Goal: Obtain resource: Obtain resource

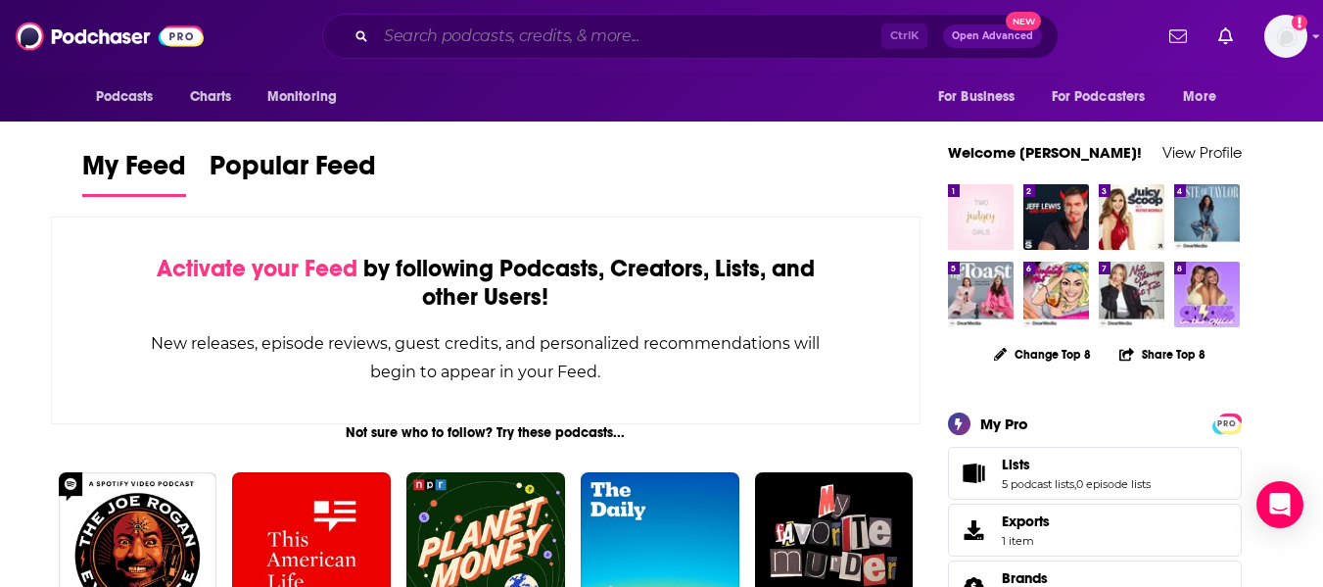
click at [678, 42] on input "Search podcasts, credits, & more..." at bounding box center [628, 36] width 505 height 31
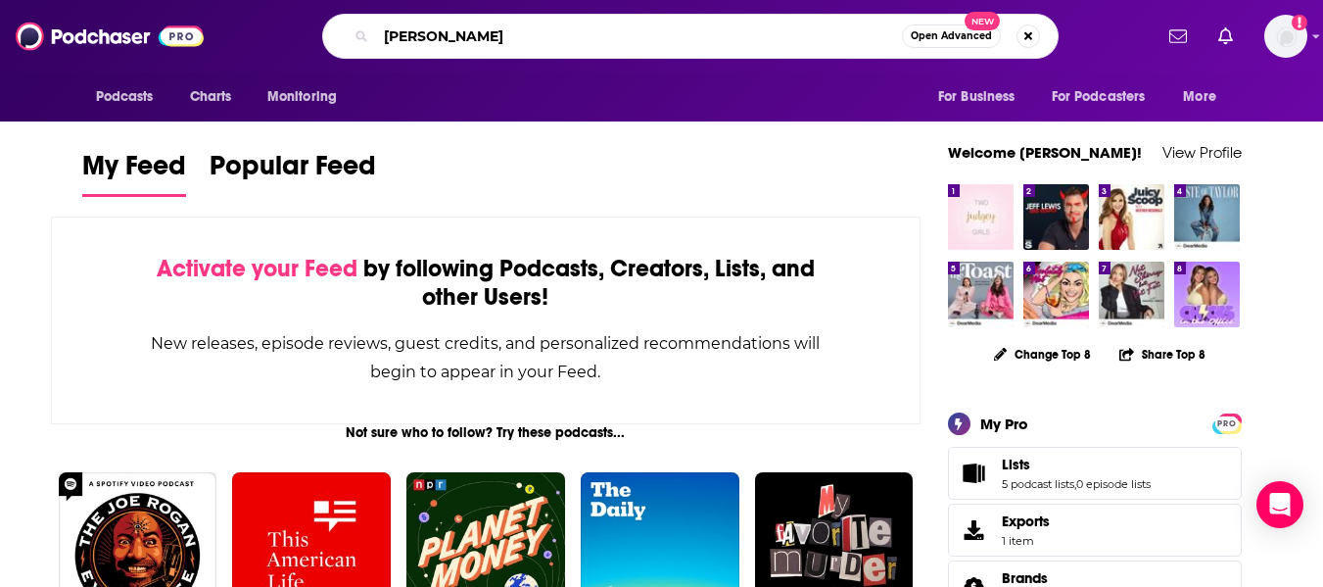
type input "[PERSON_NAME]"
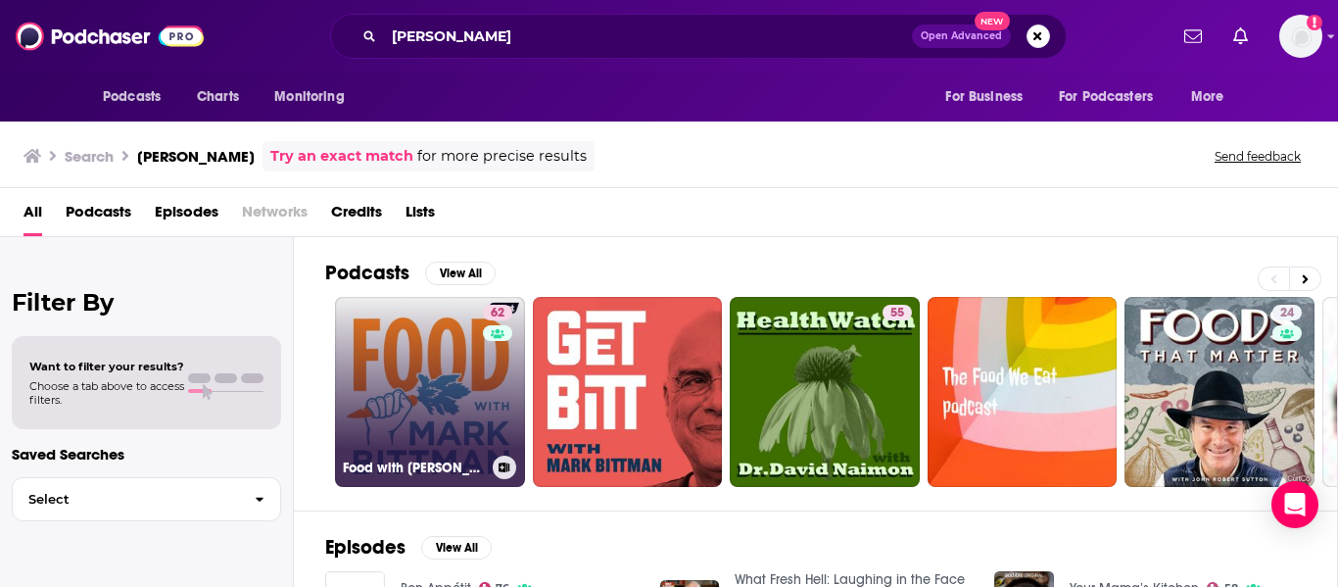
click at [421, 408] on link "62 Food with [PERSON_NAME]" at bounding box center [430, 392] width 190 height 190
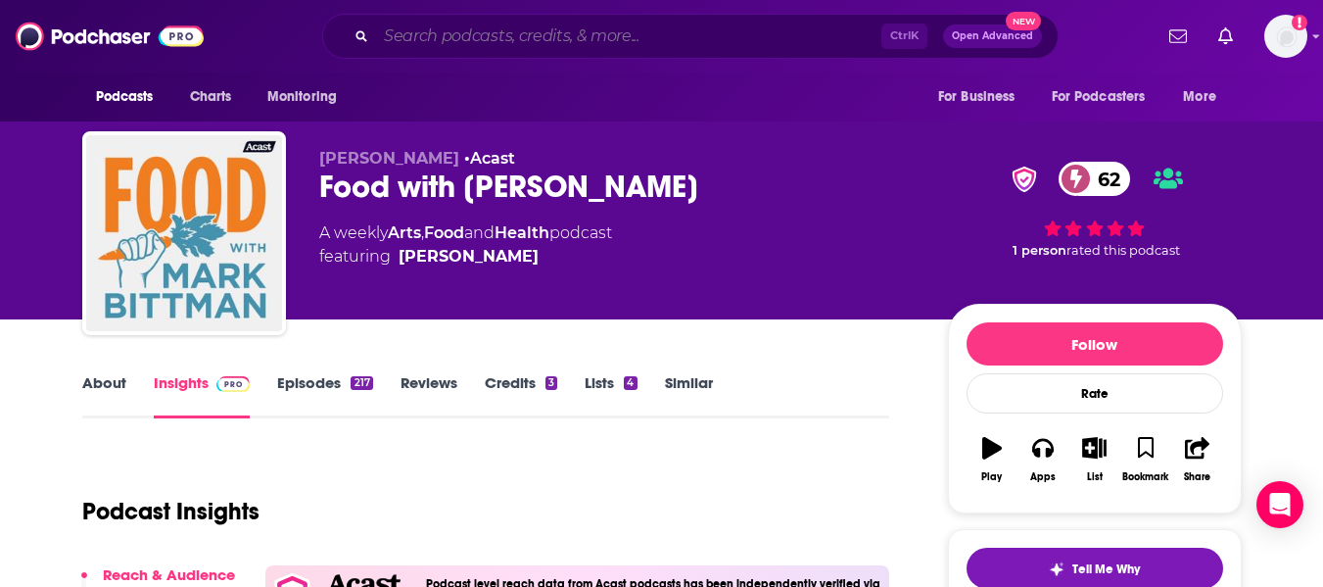
click at [501, 41] on input "Search podcasts, credits, & more..." at bounding box center [628, 36] width 505 height 31
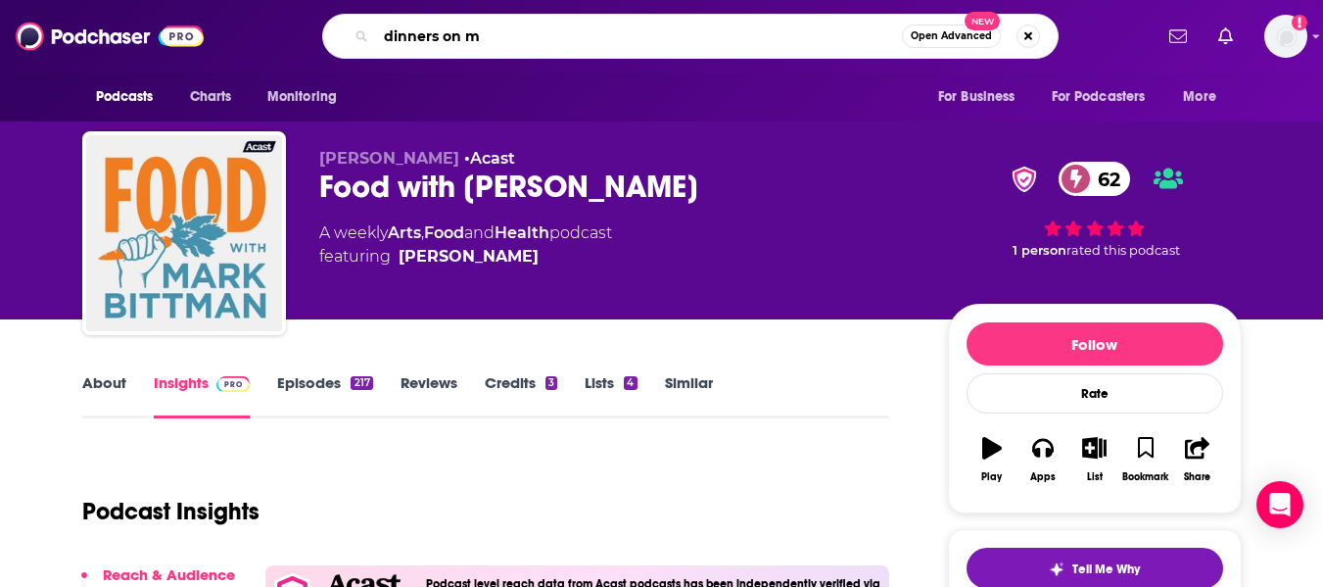
type input "dinners on me"
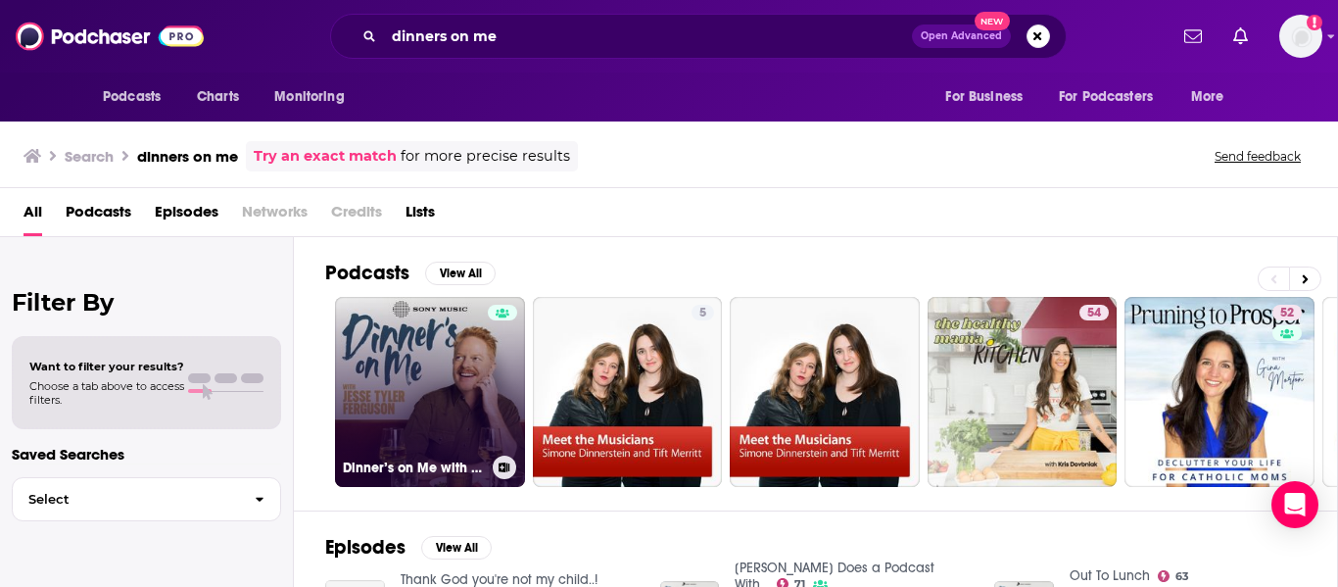
click at [459, 347] on link "Dinner’s on Me with [PERSON_NAME]" at bounding box center [430, 392] width 190 height 190
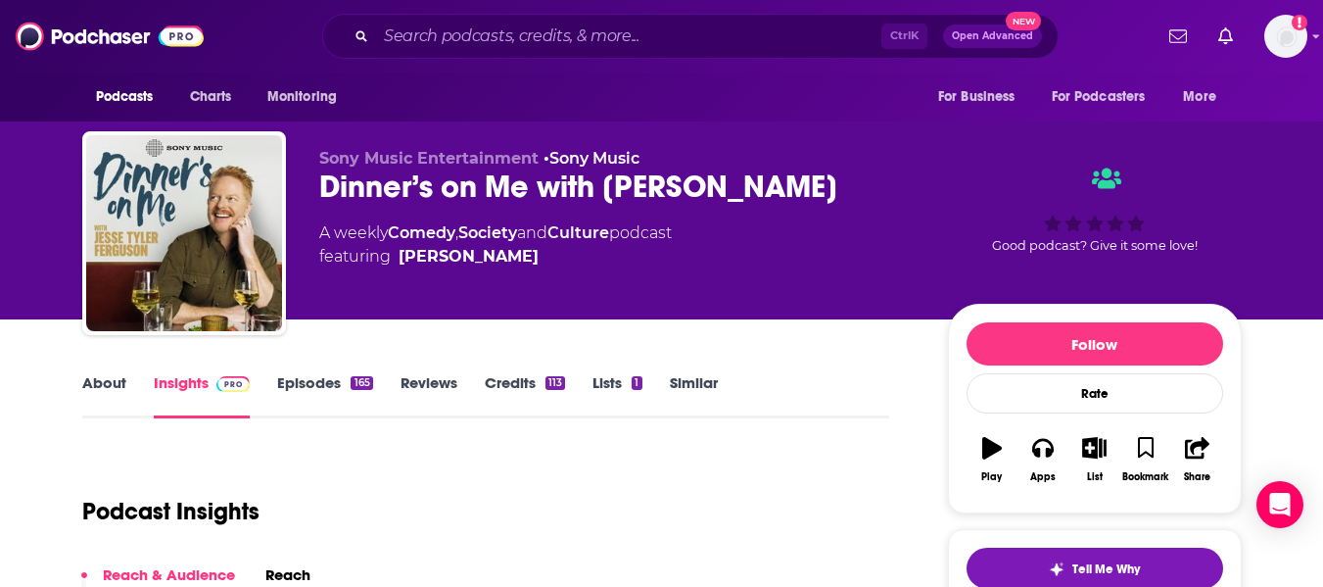
scroll to position [294, 0]
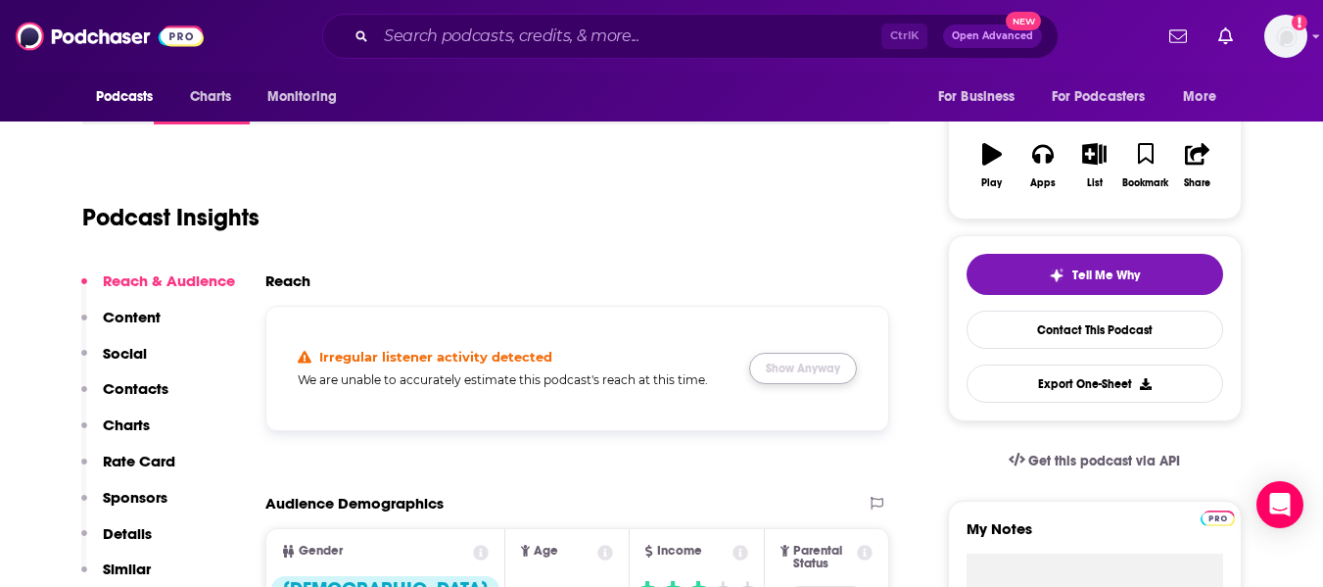
click at [810, 366] on button "Show Anyway" at bounding box center [803, 368] width 108 height 31
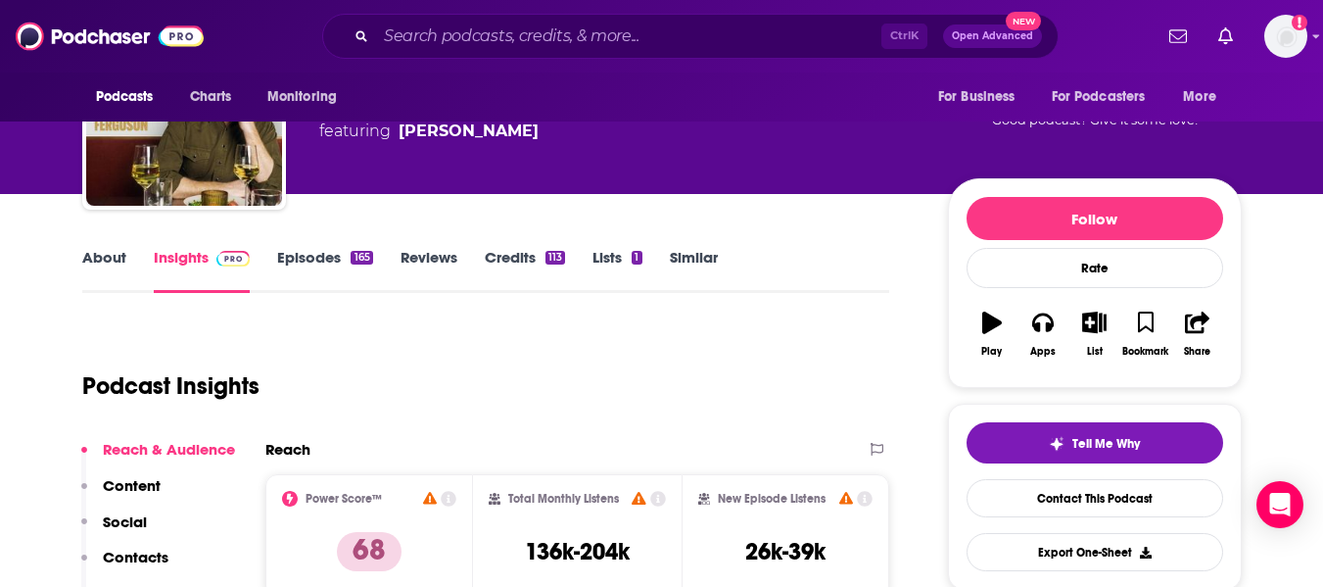
scroll to position [0, 0]
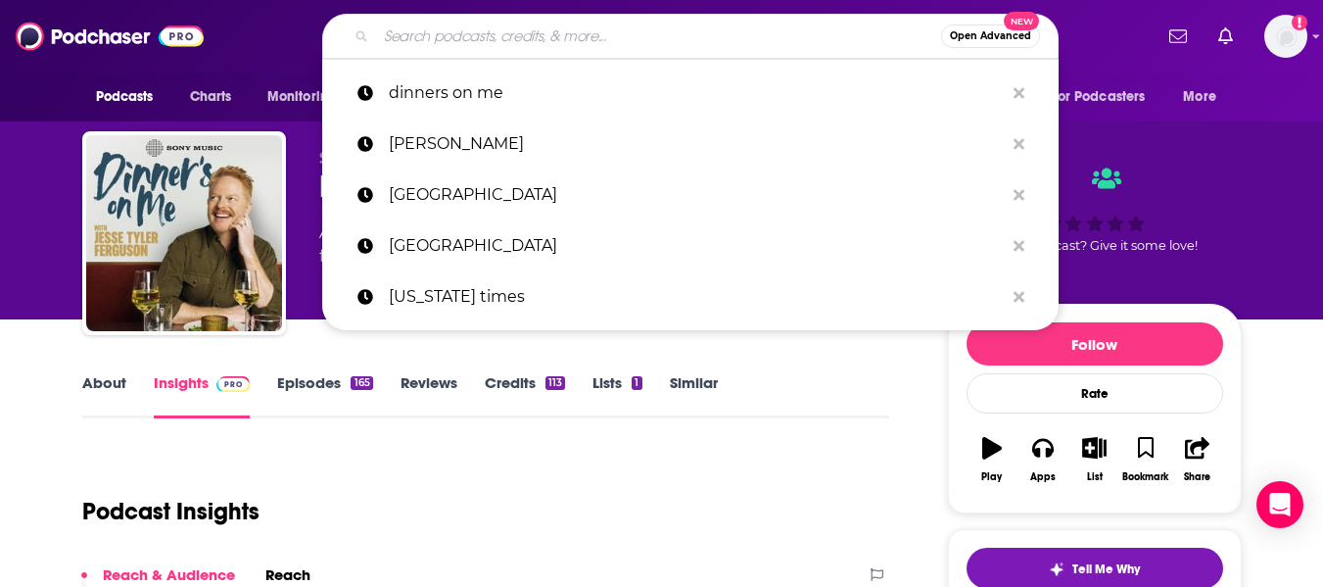
click at [428, 36] on input "Search podcasts, credits, & more..." at bounding box center [658, 36] width 565 height 31
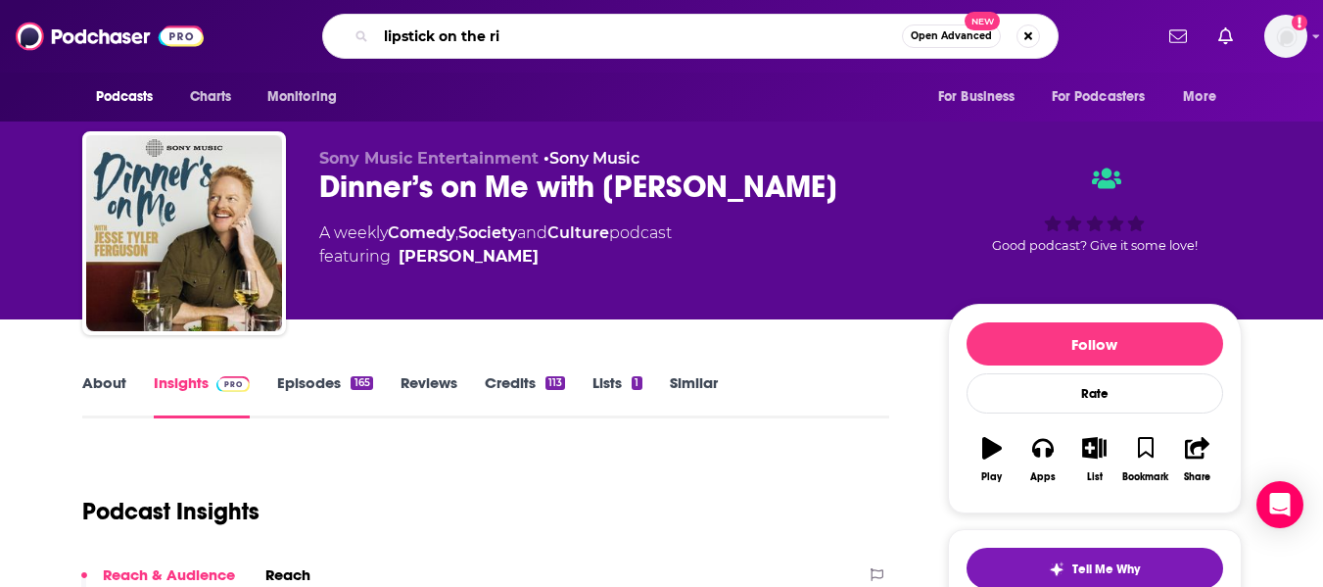
type input "lipstick on the rim"
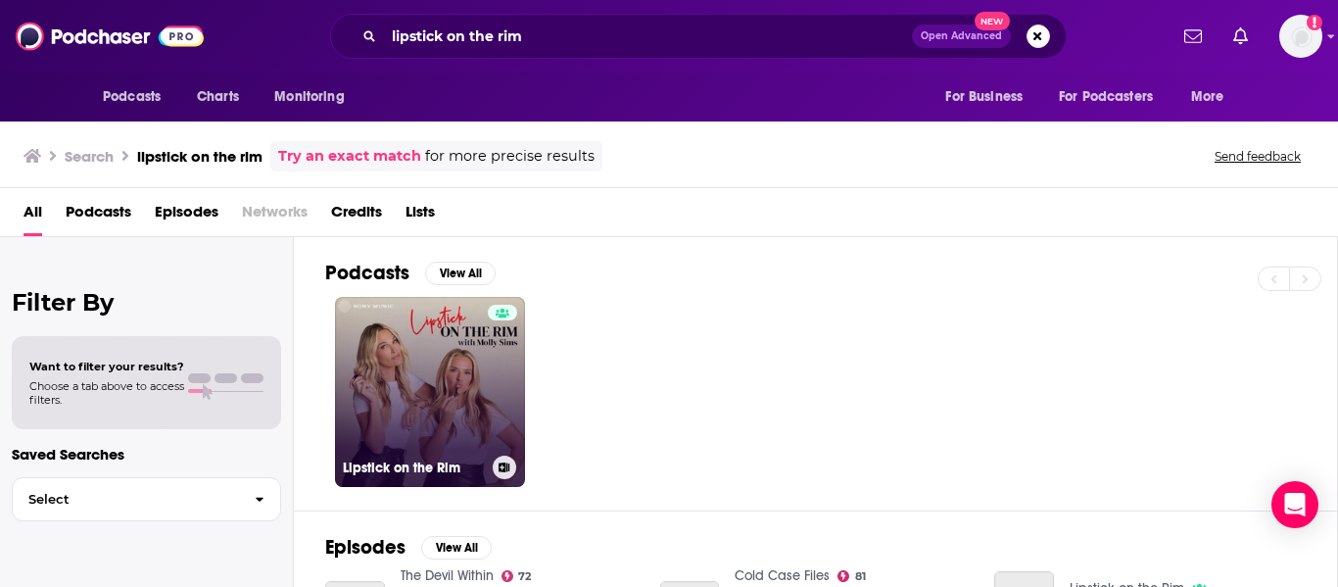
click at [426, 374] on link "Lipstick on the Rim" at bounding box center [430, 392] width 190 height 190
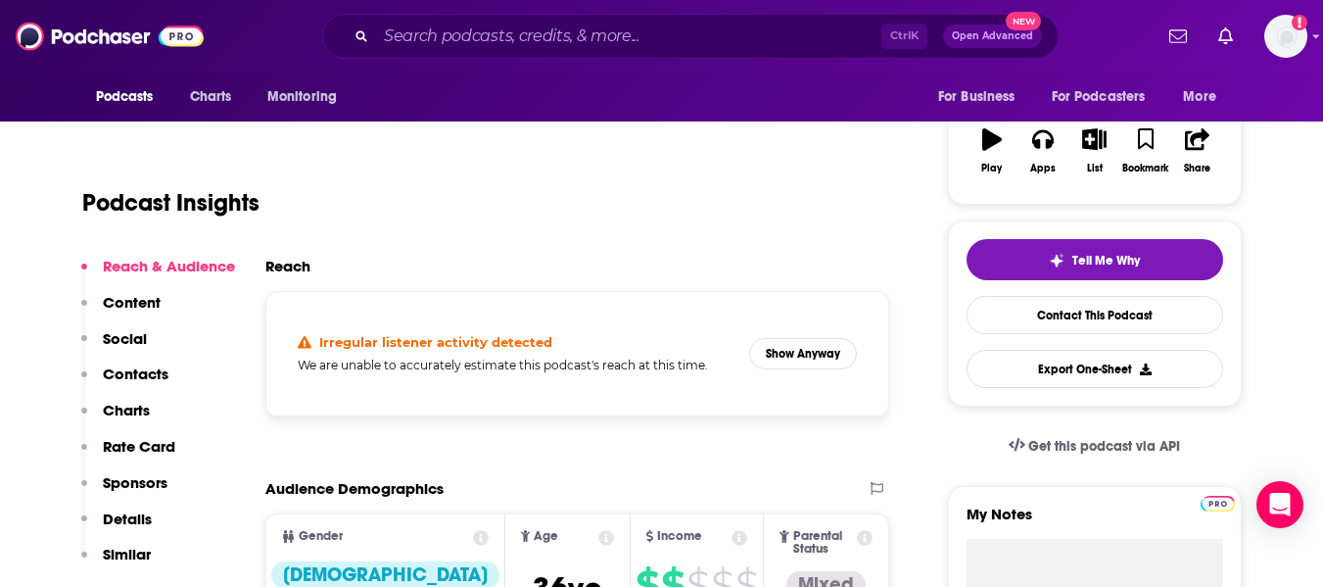
scroll to position [392, 0]
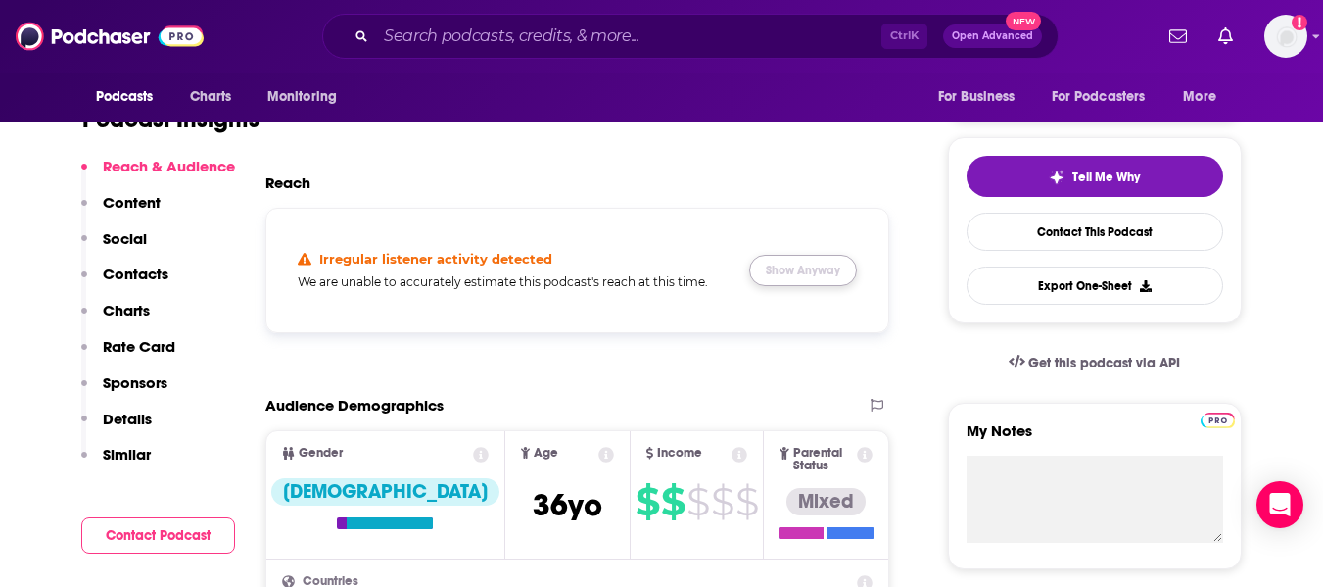
click at [808, 265] on button "Show Anyway" at bounding box center [803, 270] width 108 height 31
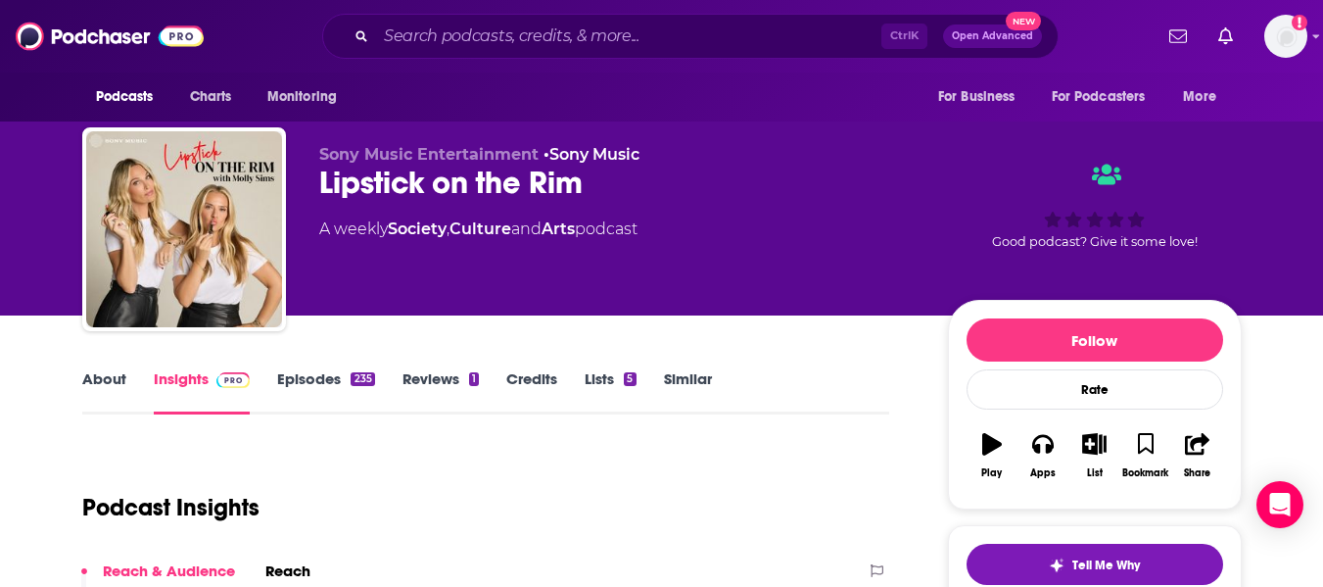
scroll to position [0, 0]
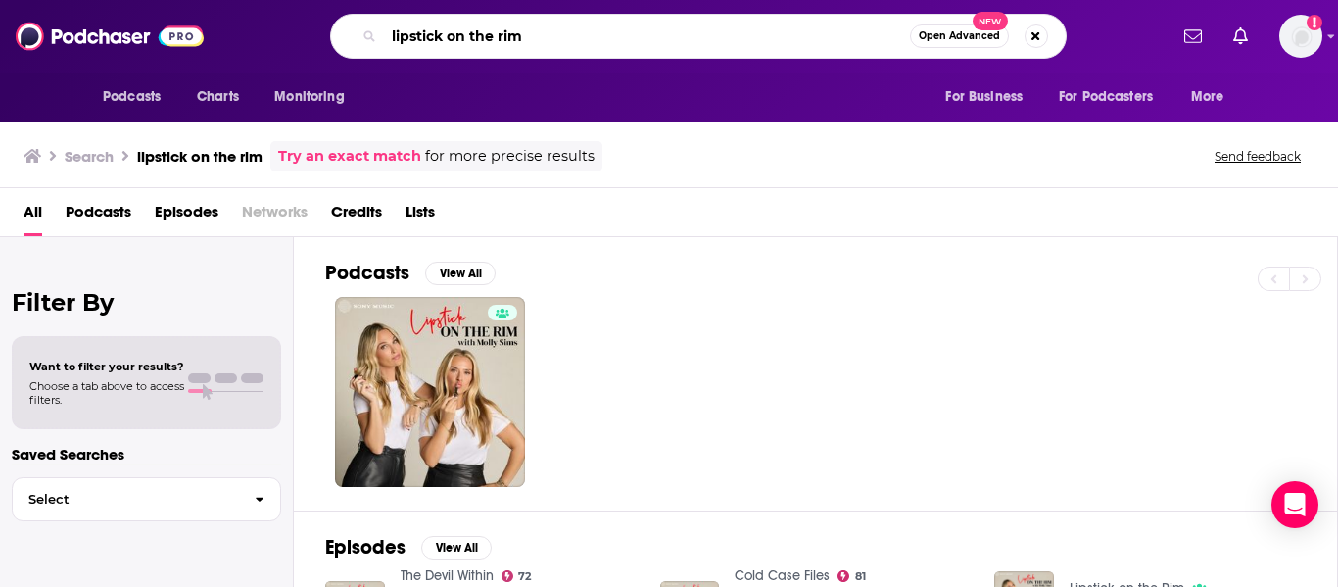
click at [506, 37] on input "lipstick on the rim" at bounding box center [647, 36] width 526 height 31
drag, startPoint x: 582, startPoint y: 37, endPoint x: 330, endPoint y: 40, distance: 251.8
click at [330, 40] on div "lipstick on the rim Open Advanced New" at bounding box center [698, 36] width 737 height 45
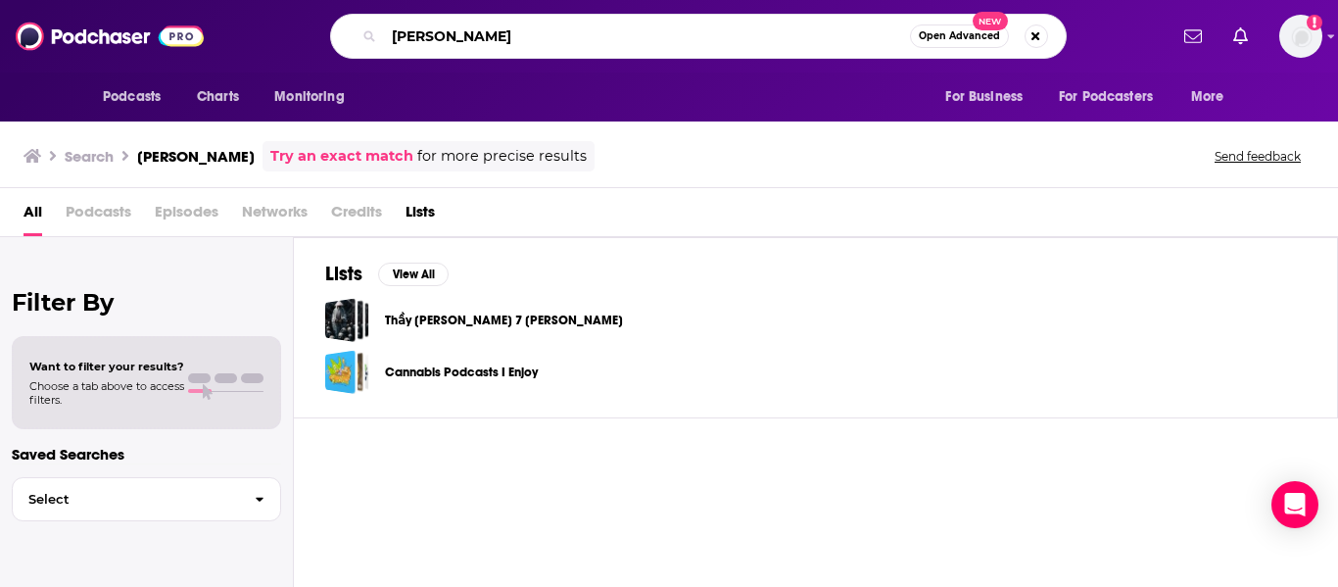
drag, startPoint x: 503, startPoint y: 31, endPoint x: 445, endPoint y: 25, distance: 59.1
click at [445, 25] on input "[PERSON_NAME]" at bounding box center [647, 36] width 526 height 31
type input "[PERSON_NAME]"
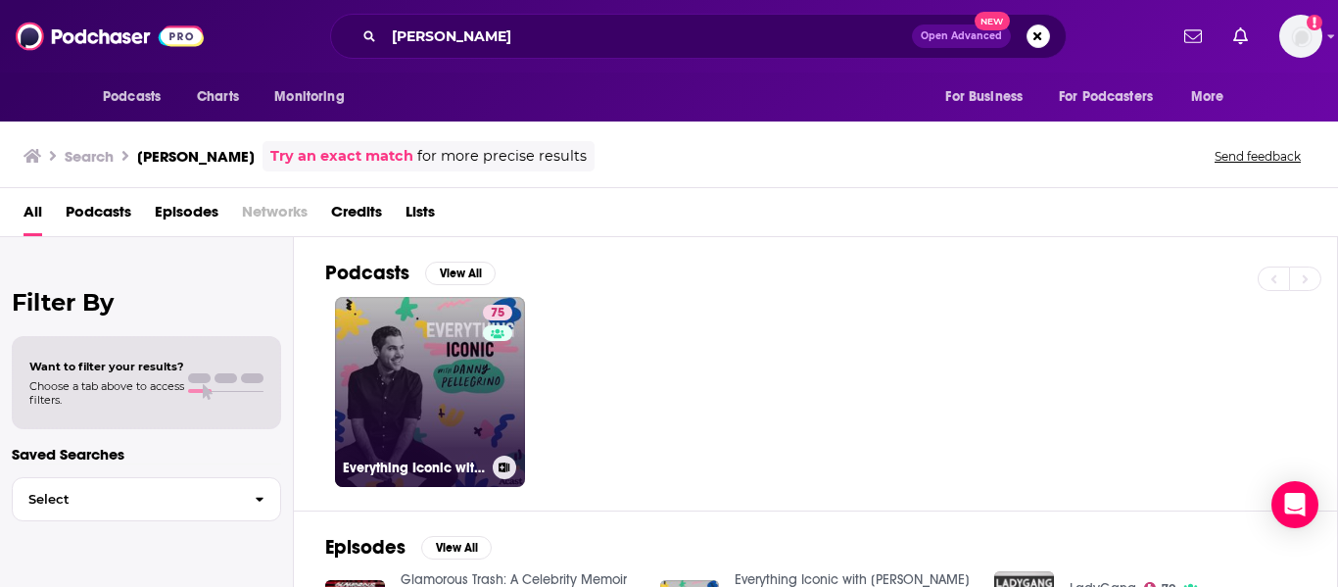
click at [420, 413] on link "75 Everything Iconic with [PERSON_NAME]" at bounding box center [430, 392] width 190 height 190
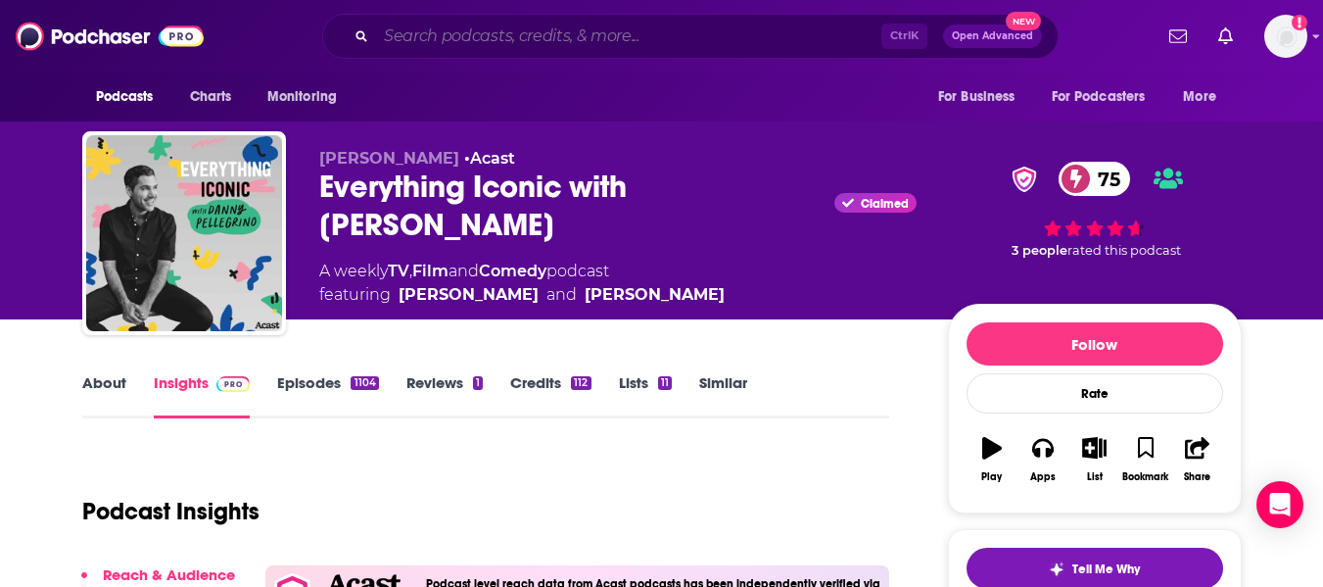
click at [439, 21] on input "Search podcasts, credits, & more..." at bounding box center [628, 36] width 505 height 31
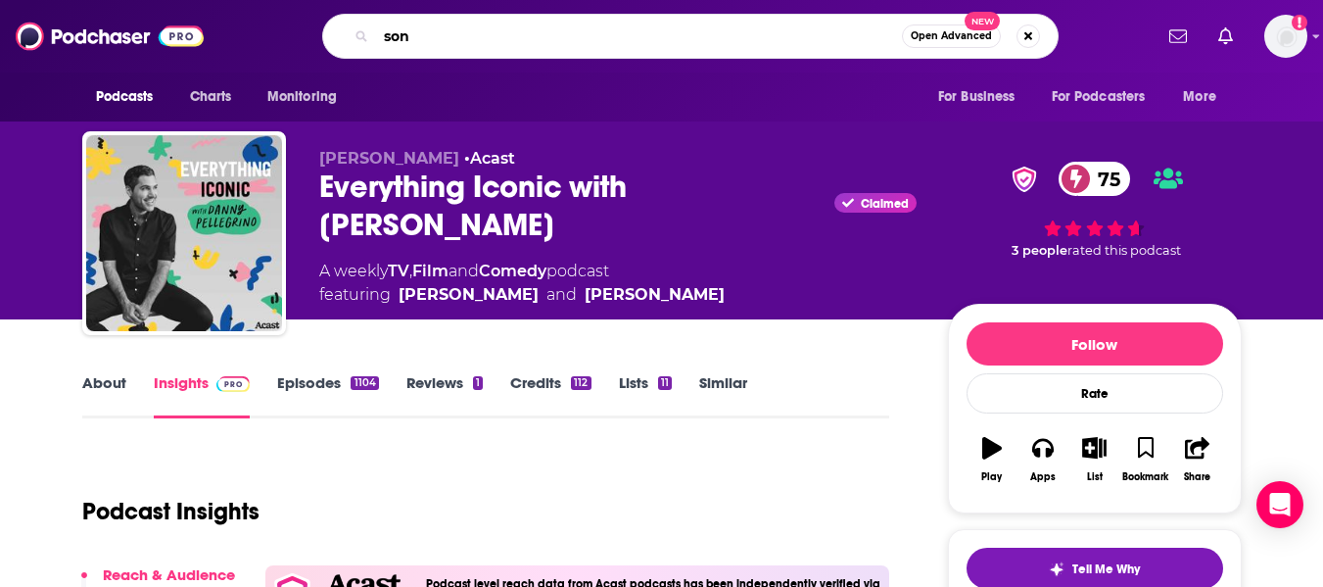
type input "sony"
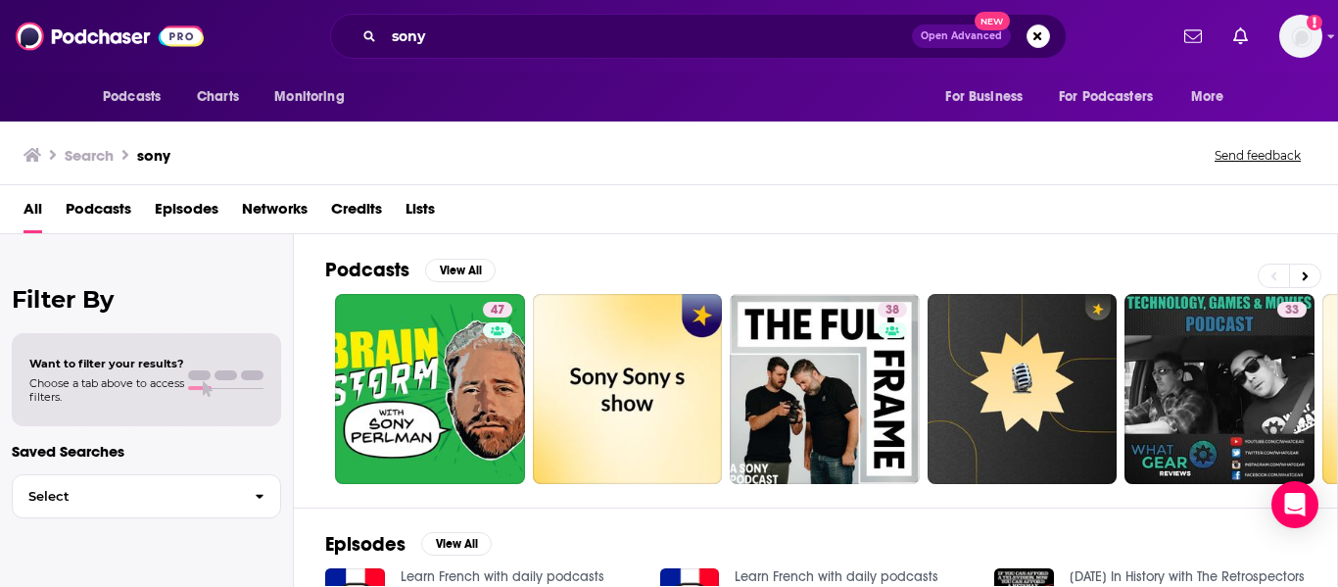
click at [265, 205] on span "Networks" at bounding box center [275, 213] width 66 height 40
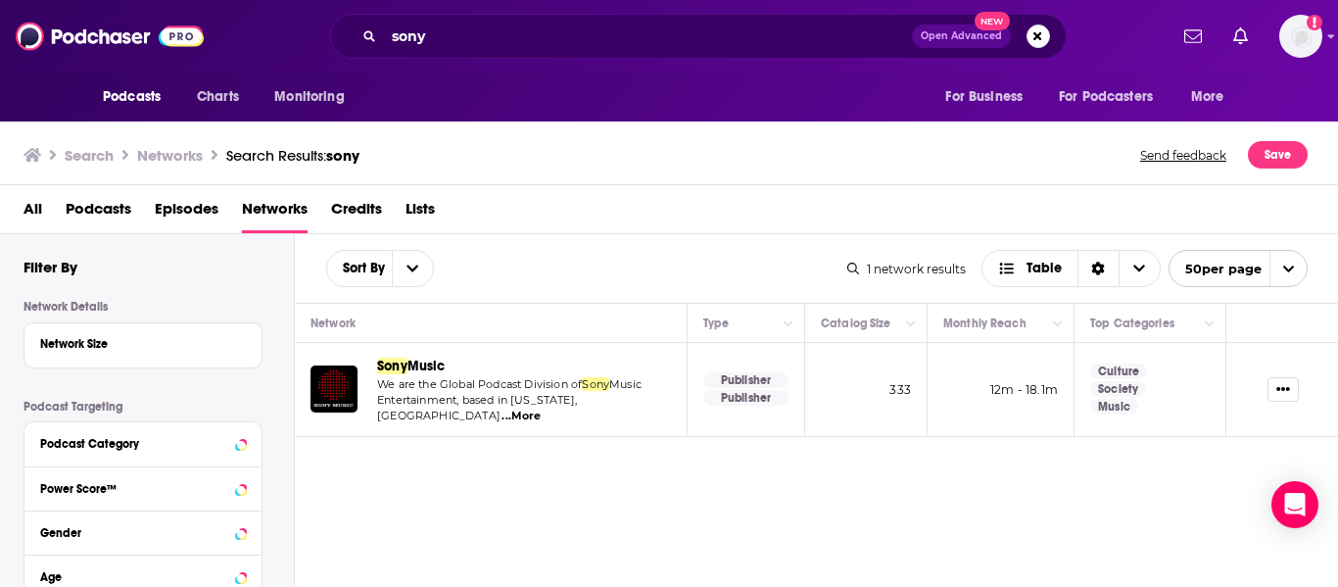
click at [435, 363] on span "Music" at bounding box center [426, 366] width 38 height 17
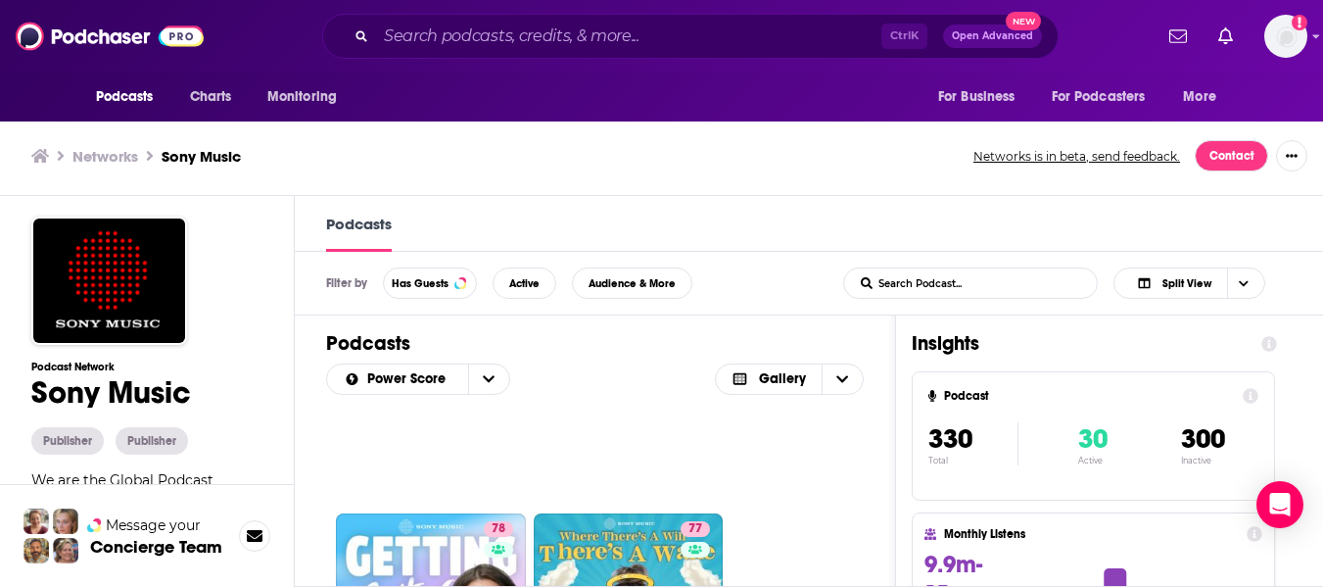
scroll to position [392, 0]
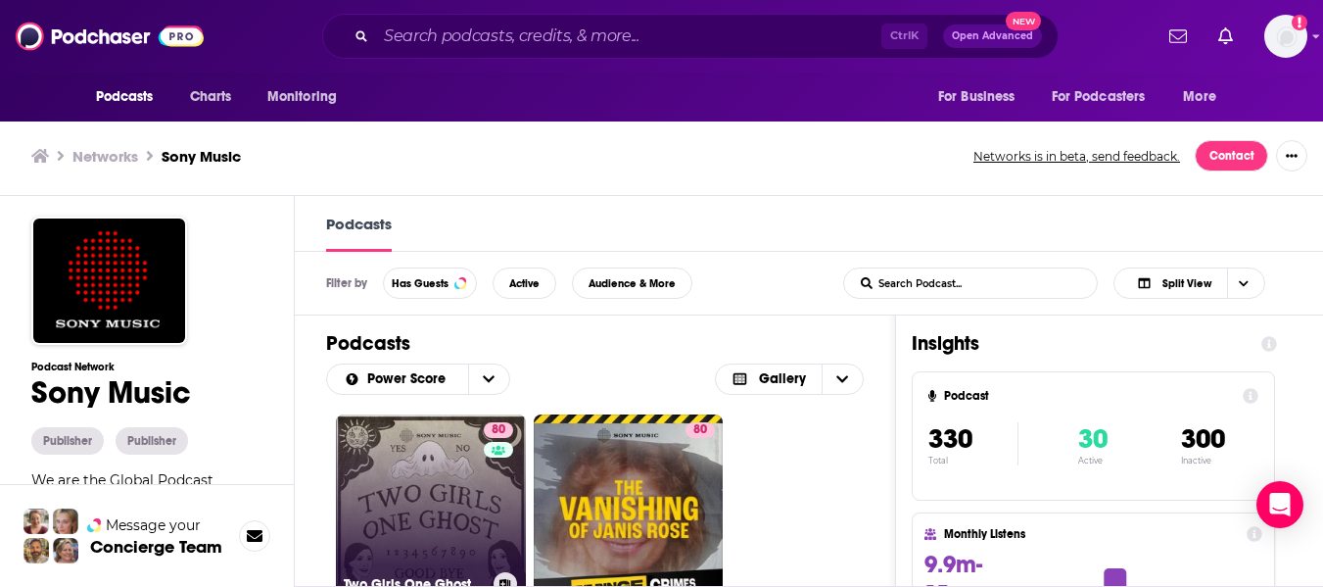
click at [386, 510] on link "80 Two Girls One Ghost" at bounding box center [431, 509] width 190 height 190
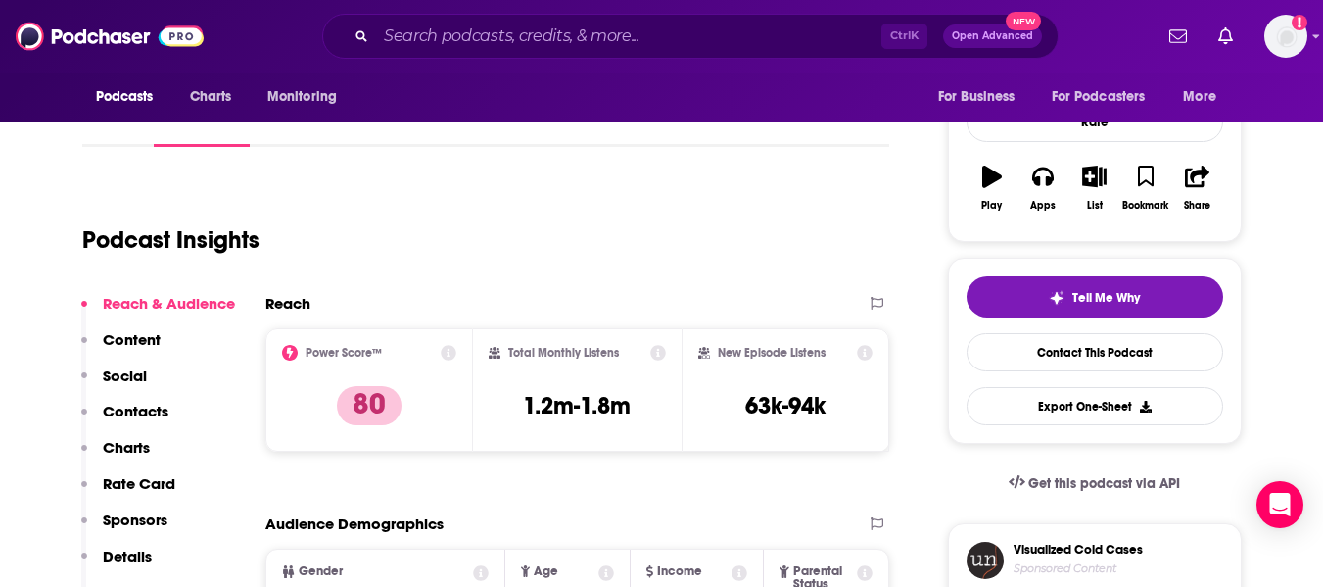
scroll to position [294, 0]
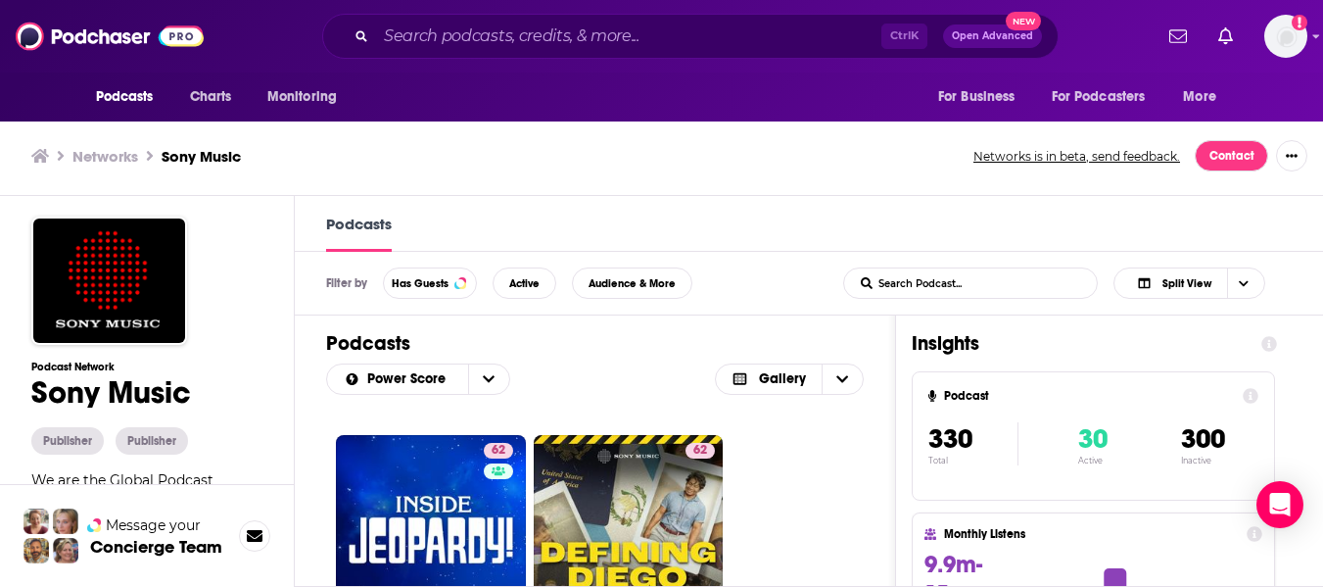
scroll to position [2547, 0]
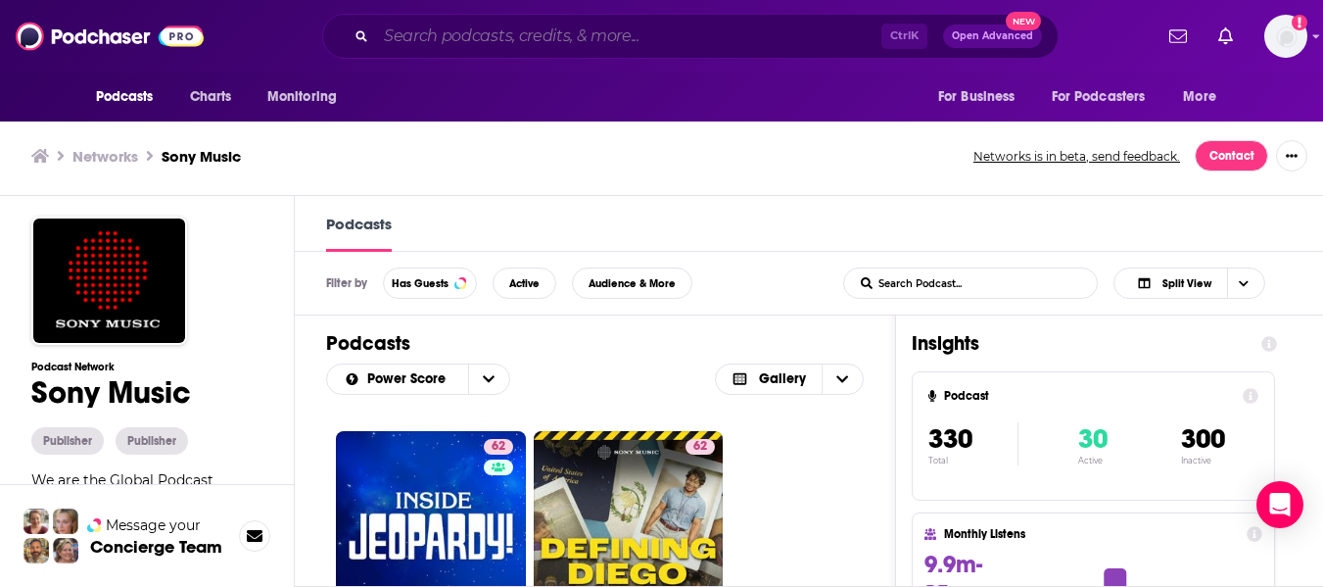
click at [484, 31] on input "Search podcasts, credits, & more..." at bounding box center [628, 36] width 505 height 31
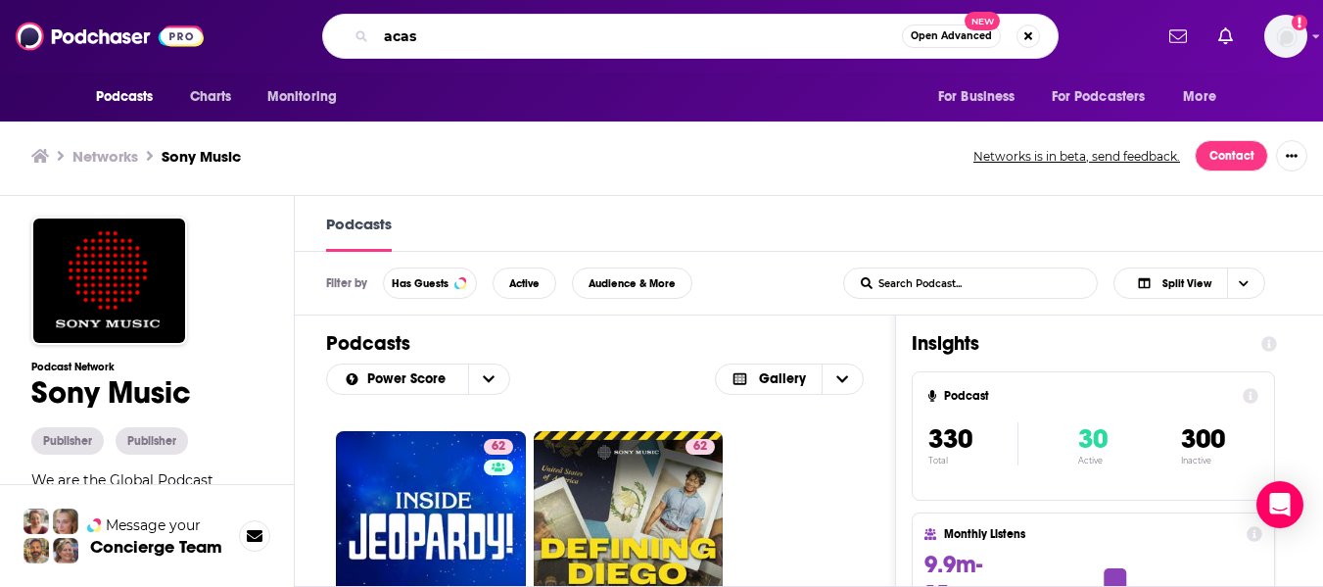
type input "acast"
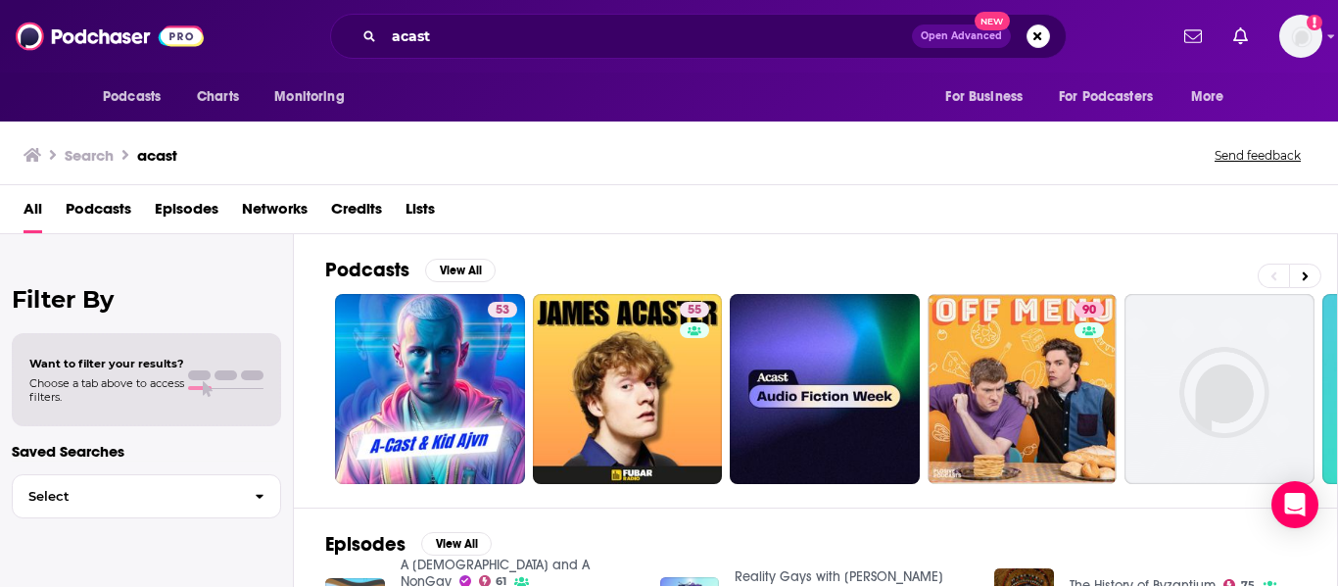
click at [241, 210] on div "All Podcasts Episodes Networks Credits Lists" at bounding box center [673, 213] width 1299 height 40
click at [258, 213] on span "Networks" at bounding box center [275, 213] width 66 height 40
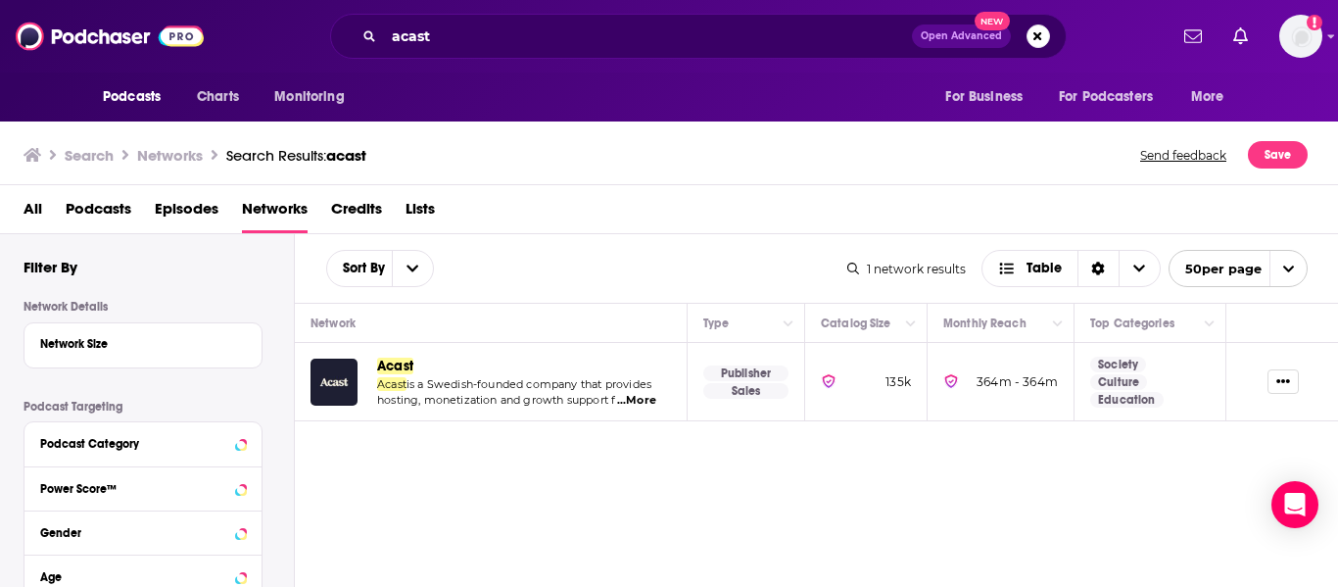
click at [407, 362] on span "Acast" at bounding box center [395, 366] width 36 height 17
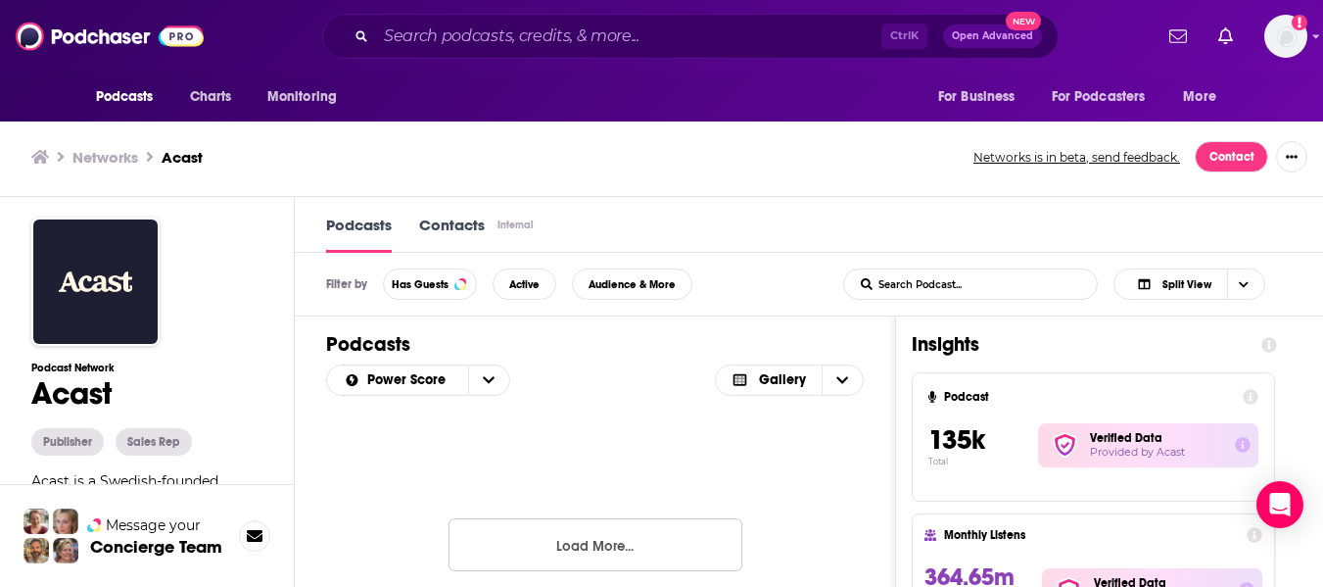
scroll to position [4855, 0]
click at [627, 539] on button "Load More..." at bounding box center [596, 533] width 294 height 53
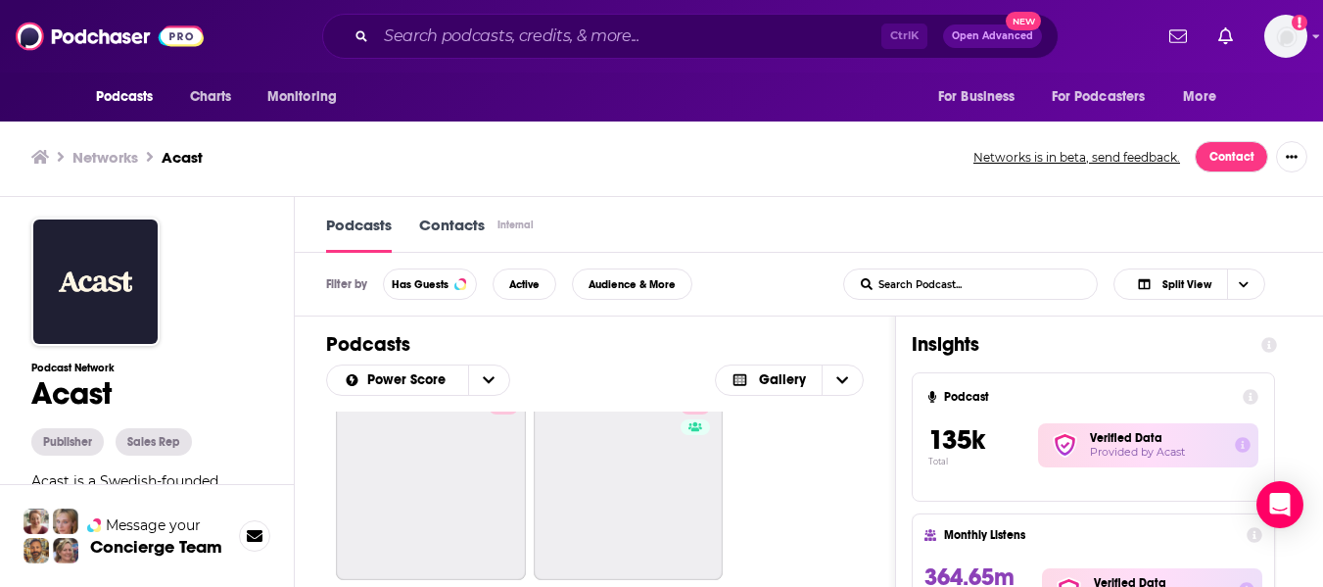
scroll to position [7990, 0]
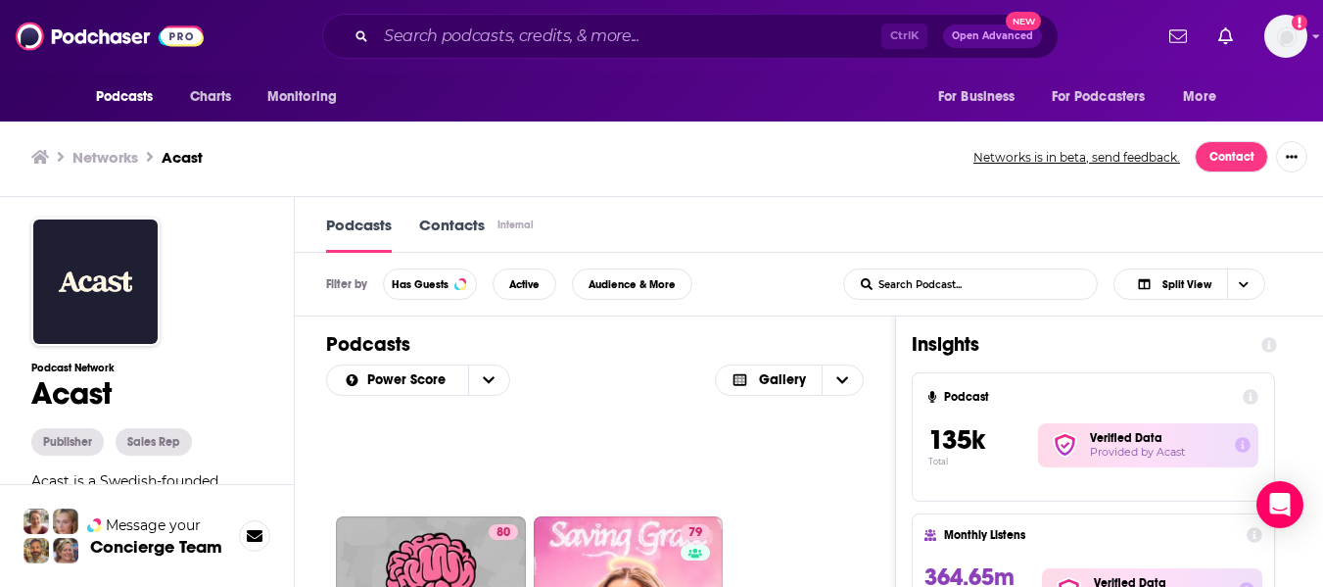
click at [485, 54] on div "Ctrl K Open Advanced New" at bounding box center [690, 36] width 737 height 45
click at [486, 44] on input "Search podcasts, credits, & more..." at bounding box center [628, 36] width 505 height 31
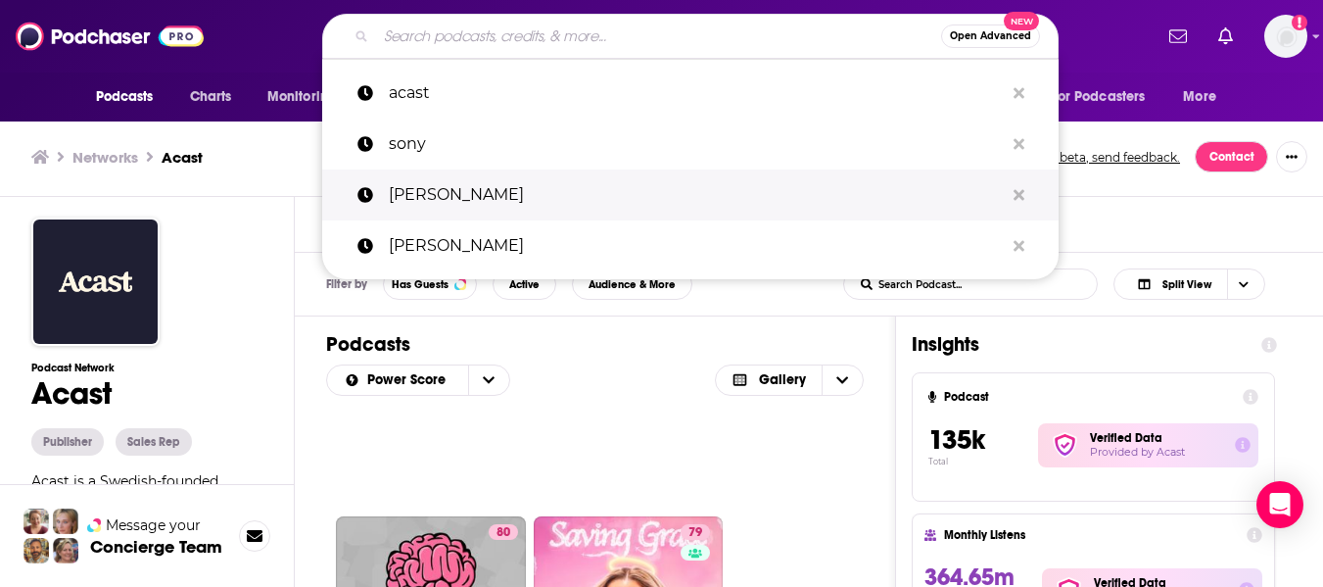
scroll to position [1, 0]
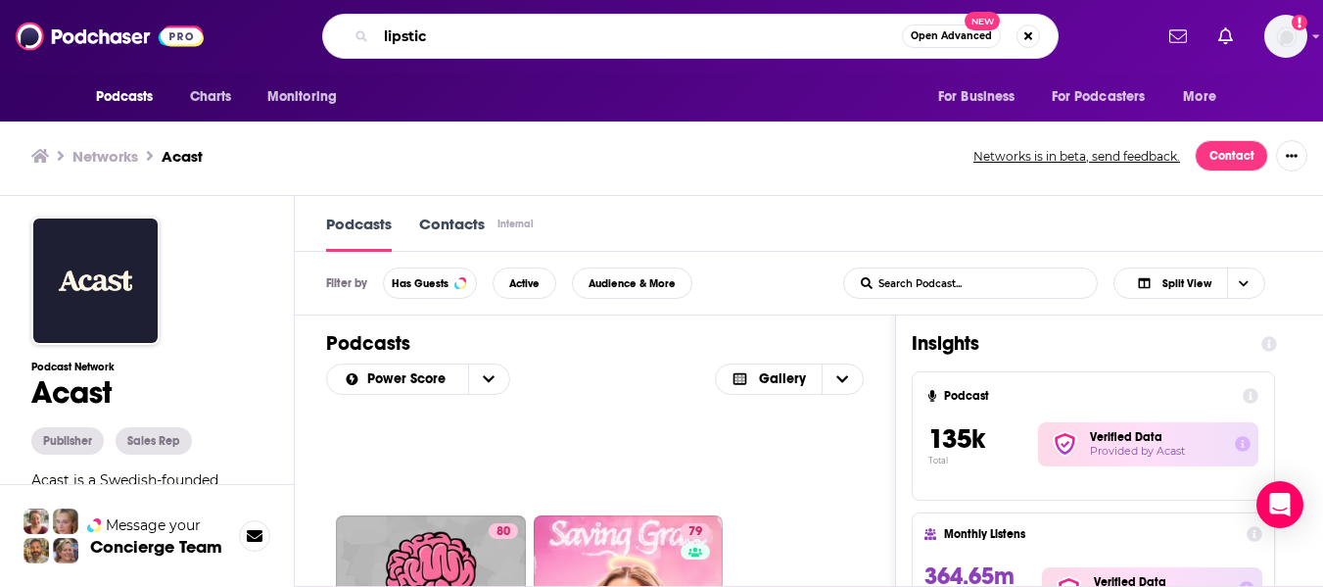
type input "lipstick"
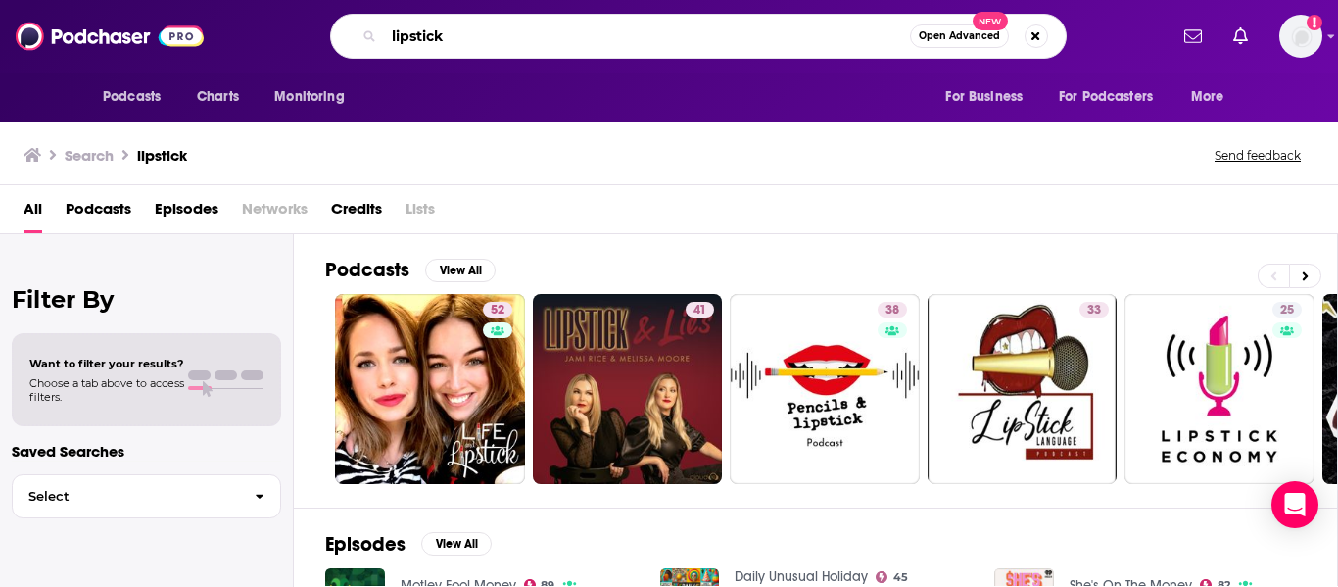
click at [519, 43] on input "lipstick" at bounding box center [647, 36] width 526 height 31
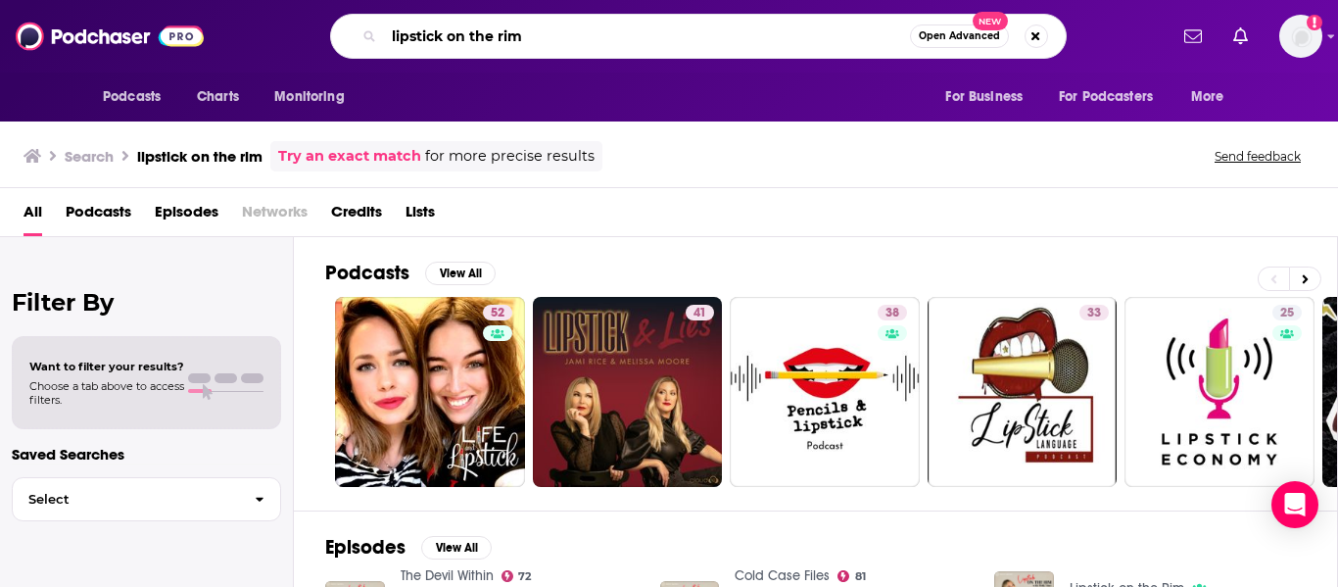
click at [615, 39] on input "lipstick on the rim" at bounding box center [647, 36] width 526 height 31
drag, startPoint x: 552, startPoint y: 44, endPoint x: 345, endPoint y: 38, distance: 207.7
click at [345, 38] on div "lipstick on the rim Open Advanced New" at bounding box center [698, 36] width 737 height 45
type input "dinners on me"
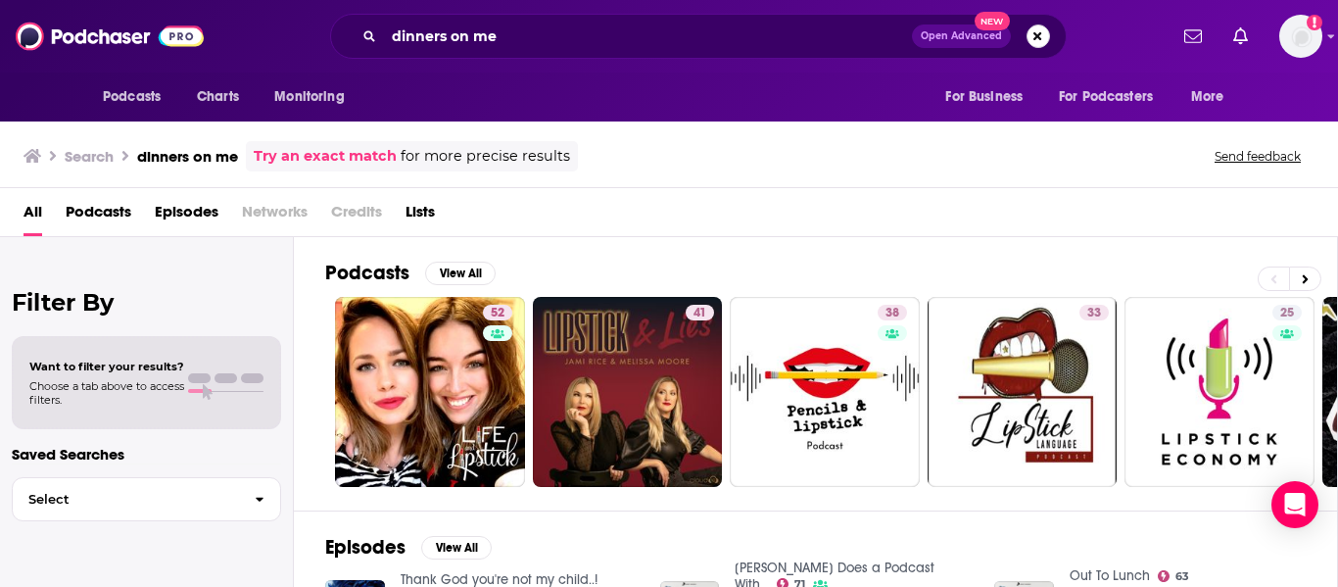
click at [1039, 40] on button "Search podcasts, credits, & more..." at bounding box center [1039, 36] width 24 height 24
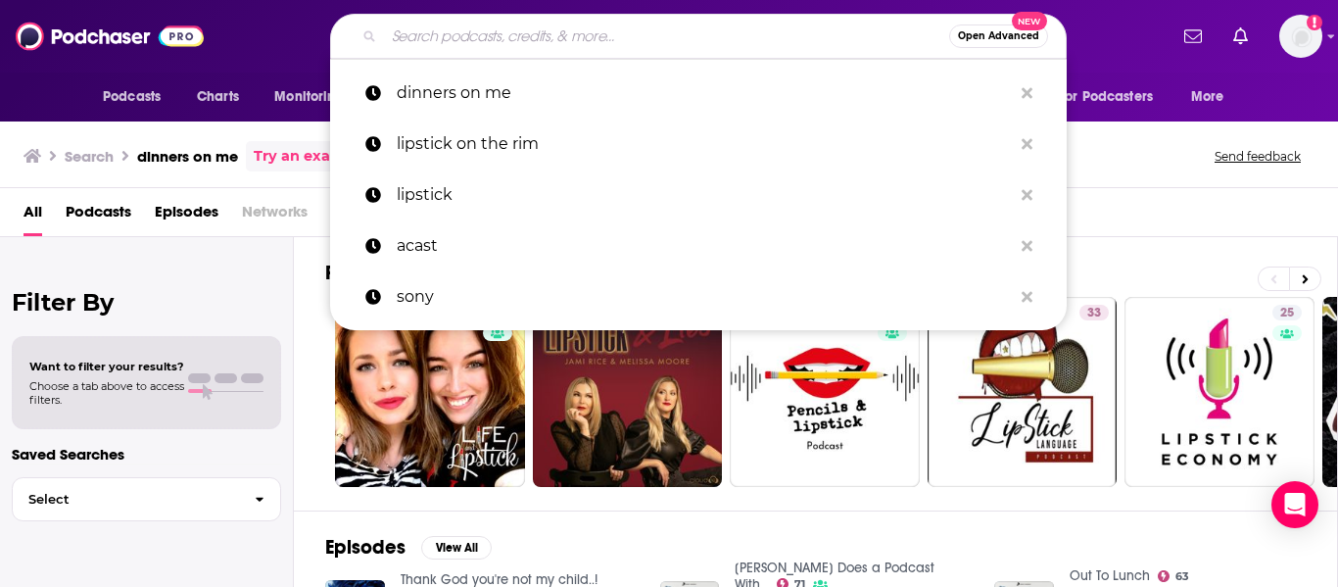
click at [459, 105] on p "dinners on me" at bounding box center [704, 93] width 615 height 51
type input "dinners on me"
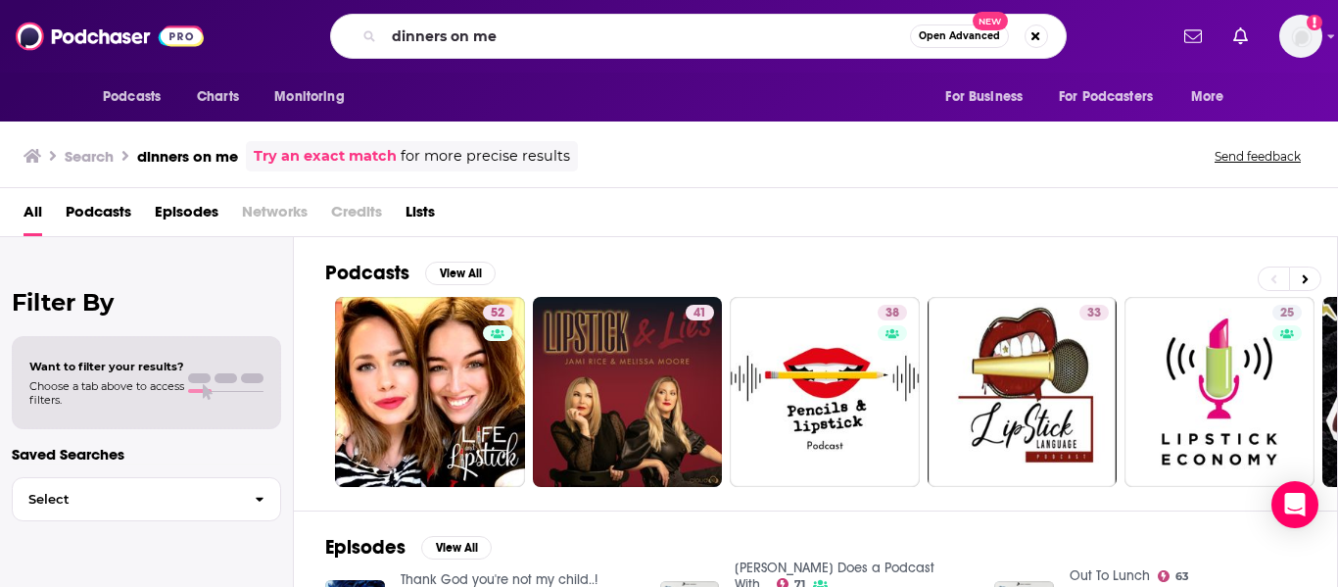
click at [316, 161] on link "Try an exact match" at bounding box center [325, 156] width 143 height 23
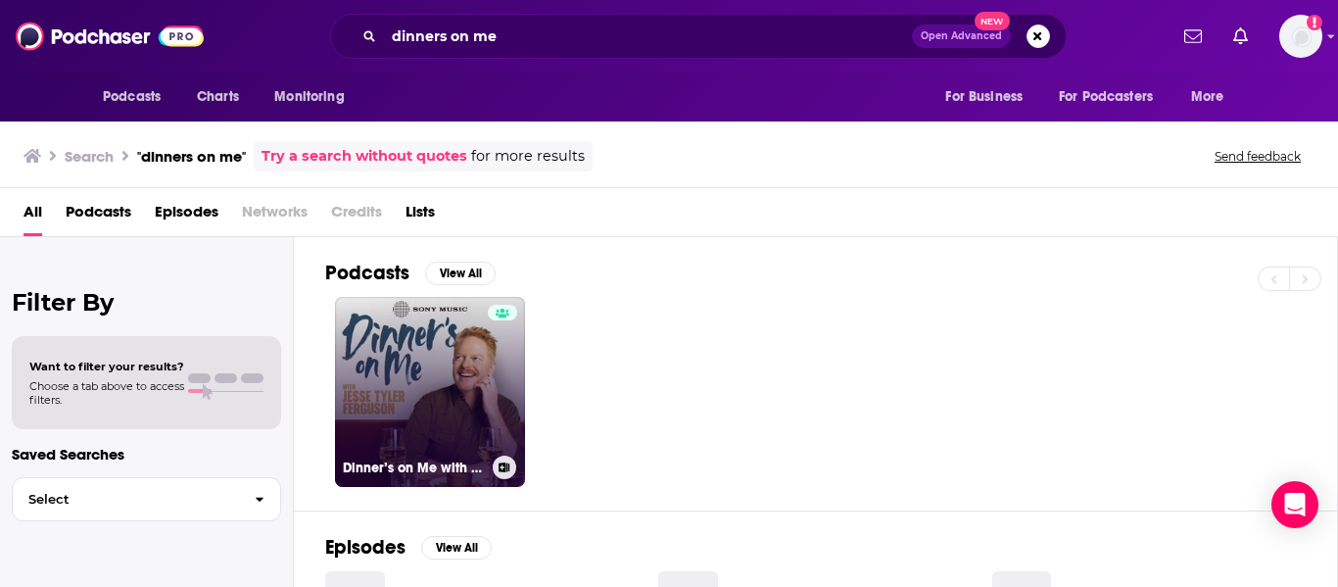
click at [425, 360] on link "Dinner’s on Me with [PERSON_NAME]" at bounding box center [430, 392] width 190 height 190
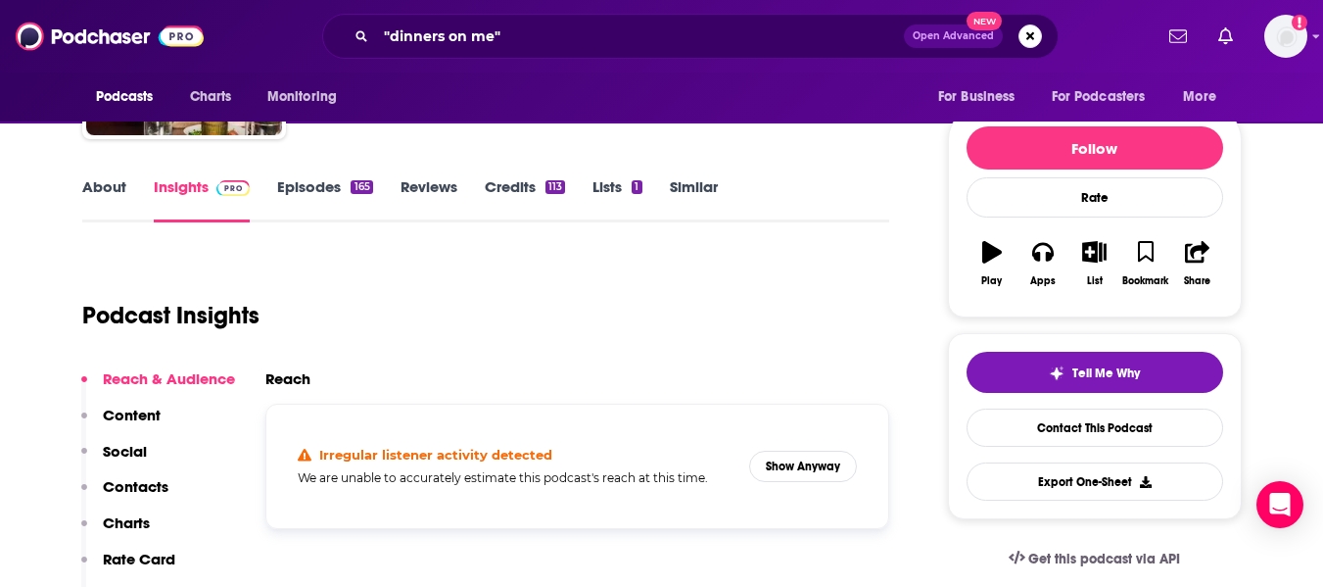
scroll to position [294, 0]
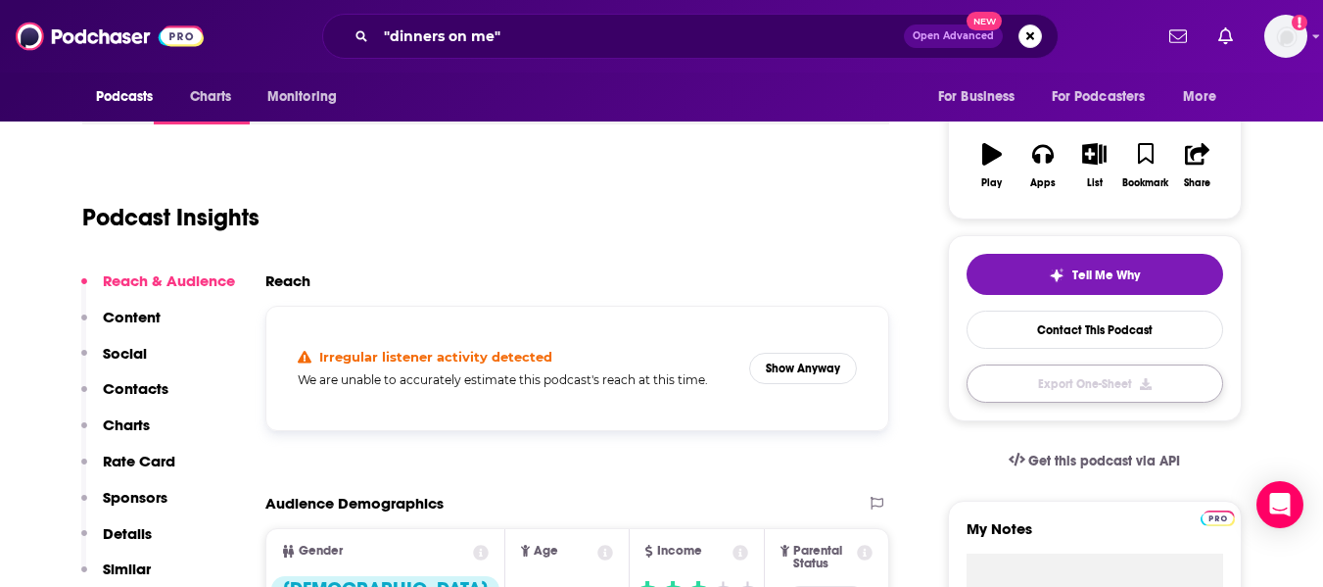
click at [1006, 389] on button "Export One-Sheet" at bounding box center [1095, 383] width 257 height 38
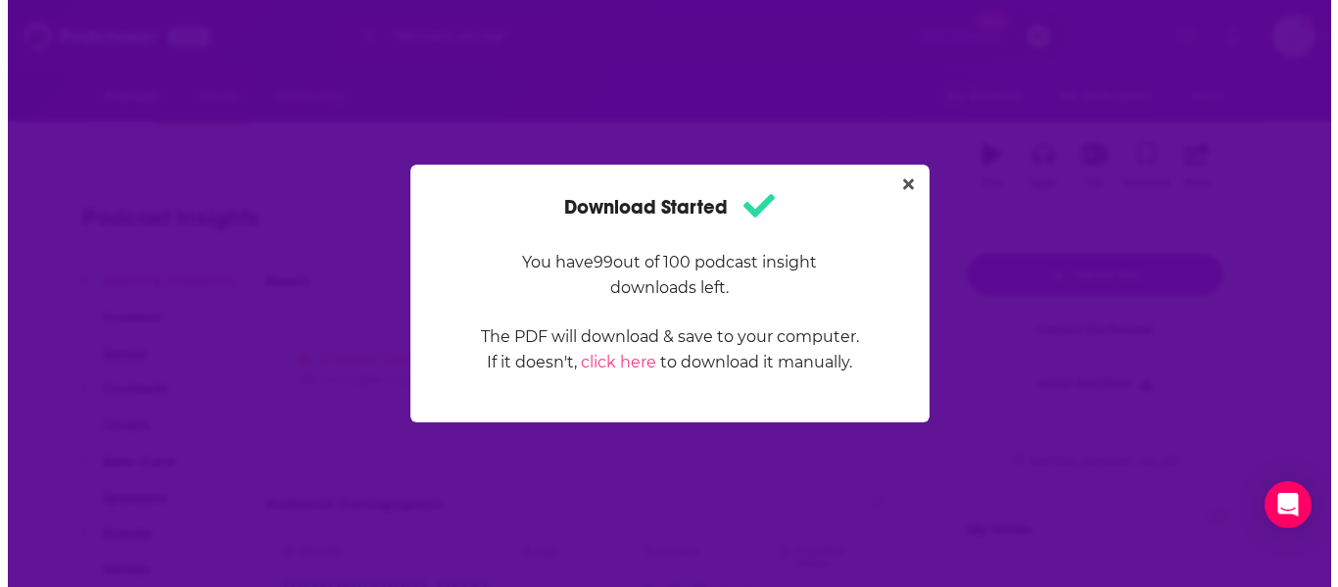
scroll to position [0, 0]
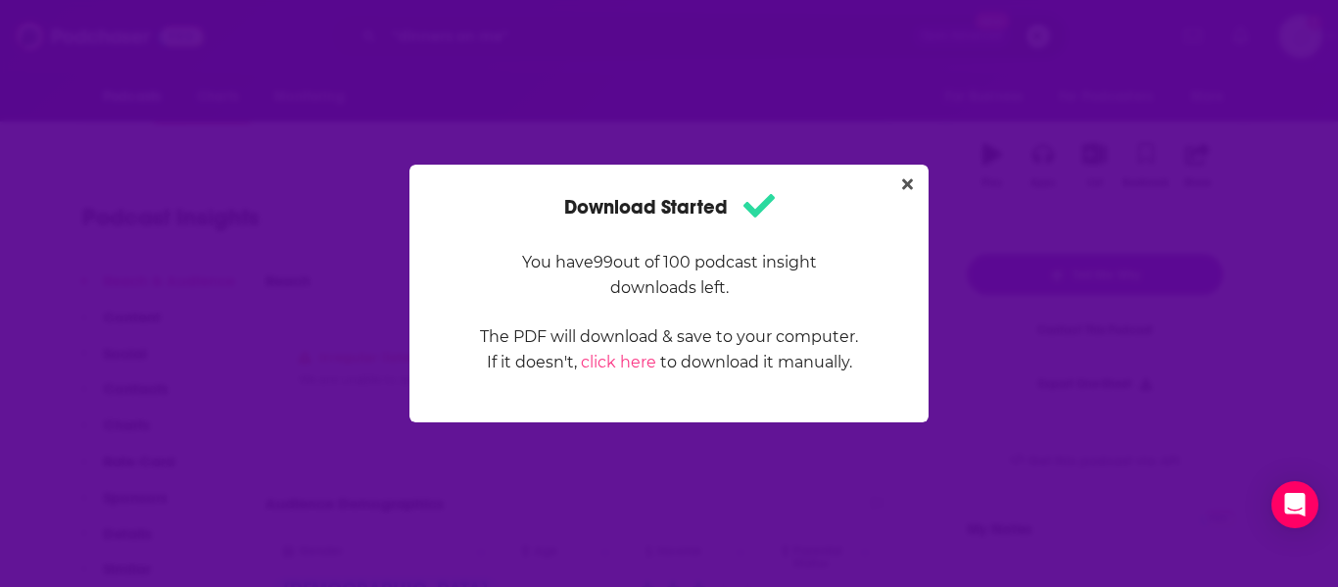
click at [909, 171] on div "Download Started You have 99 out of 100 podcast insight downloads left. The PDF…" at bounding box center [668, 294] width 519 height 258
click at [909, 188] on icon "Close" at bounding box center [907, 184] width 11 height 16
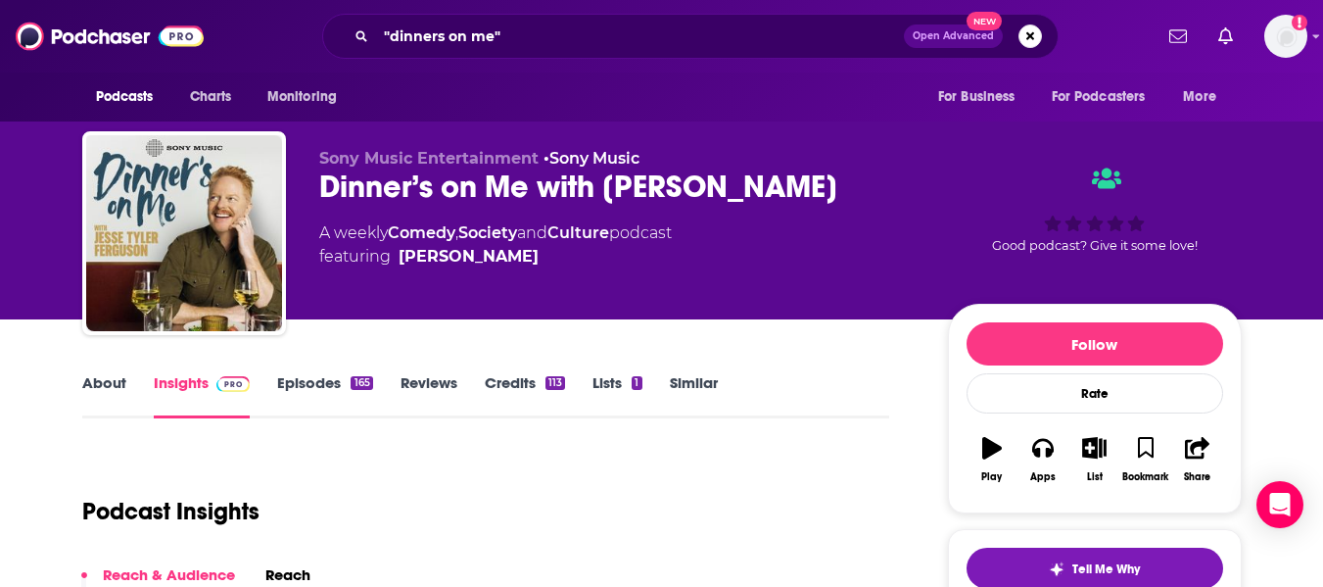
click at [108, 380] on link "About" at bounding box center [104, 395] width 44 height 45
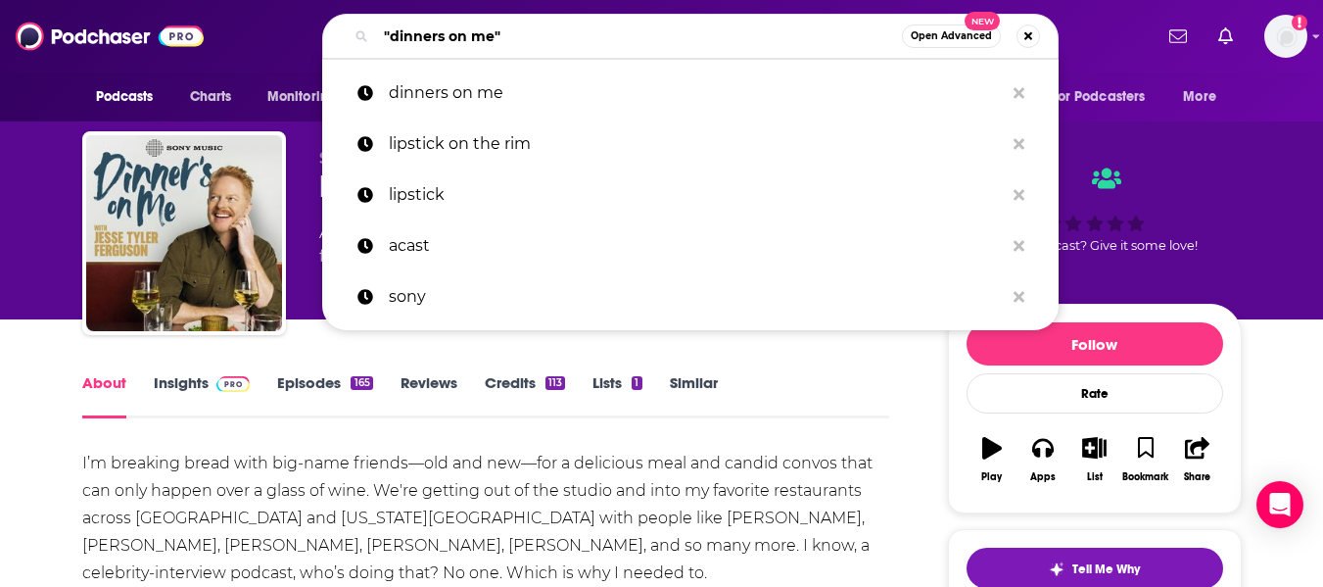
drag, startPoint x: 559, startPoint y: 32, endPoint x: 251, endPoint y: 39, distance: 308.6
click at [253, 44] on div ""dinners on me" Open Advanced New dinners on me lipstick on the rim lipstick ac…" at bounding box center [690, 36] width 923 height 45
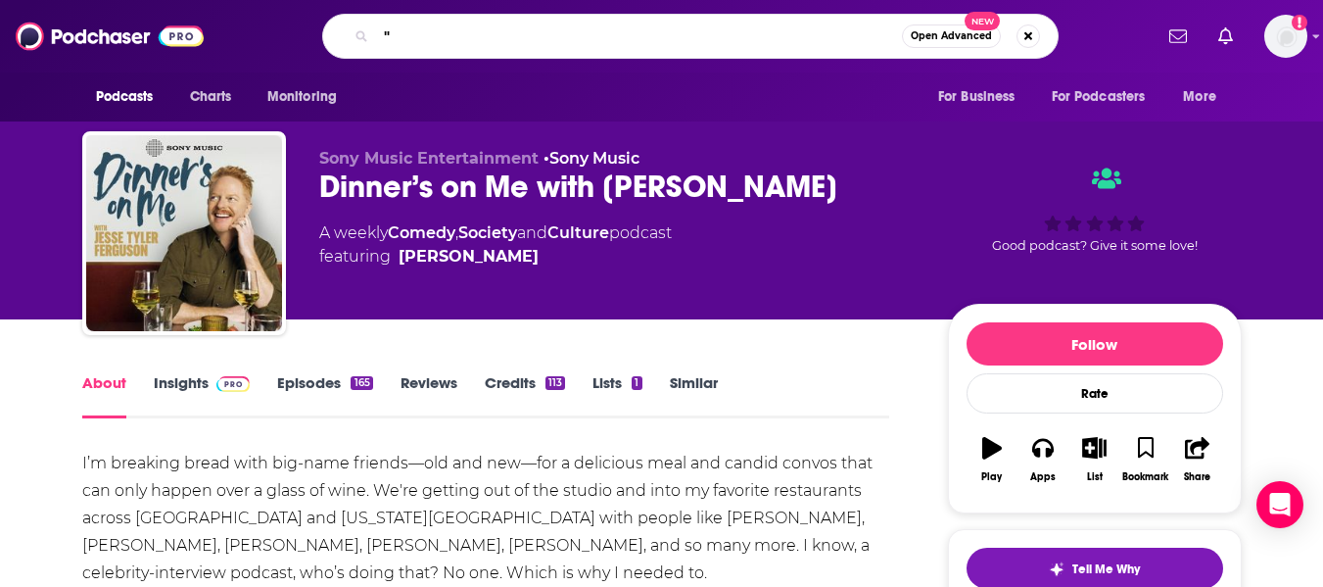
type input ""dinners on me""
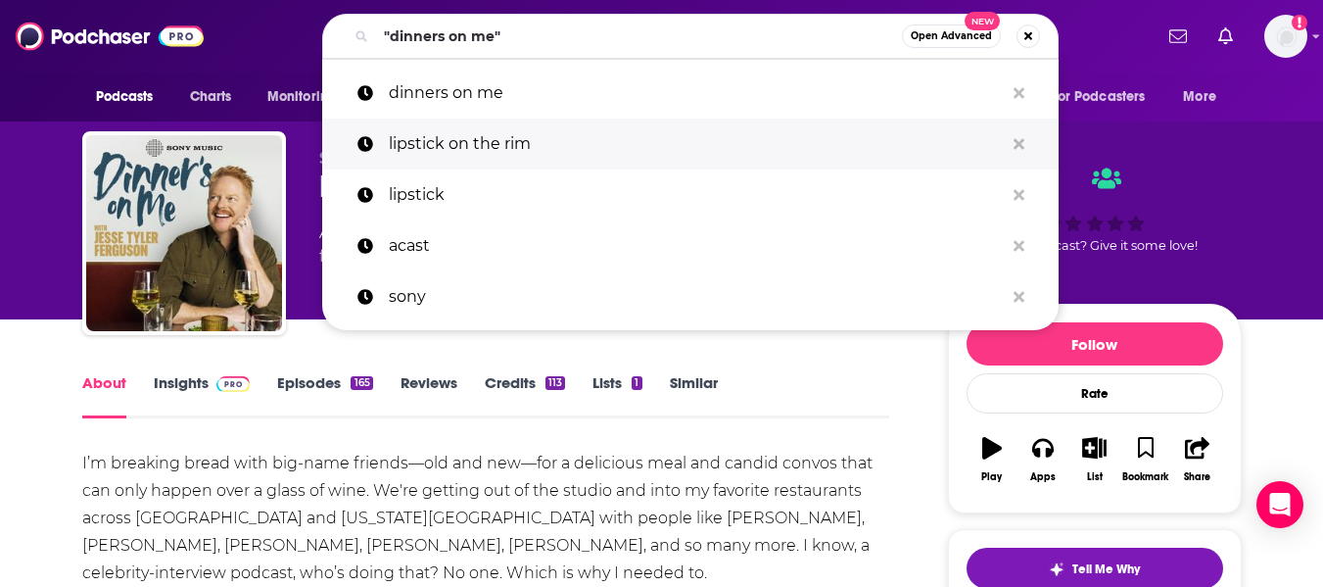
click at [484, 136] on p "lipstick on the rim" at bounding box center [696, 144] width 615 height 51
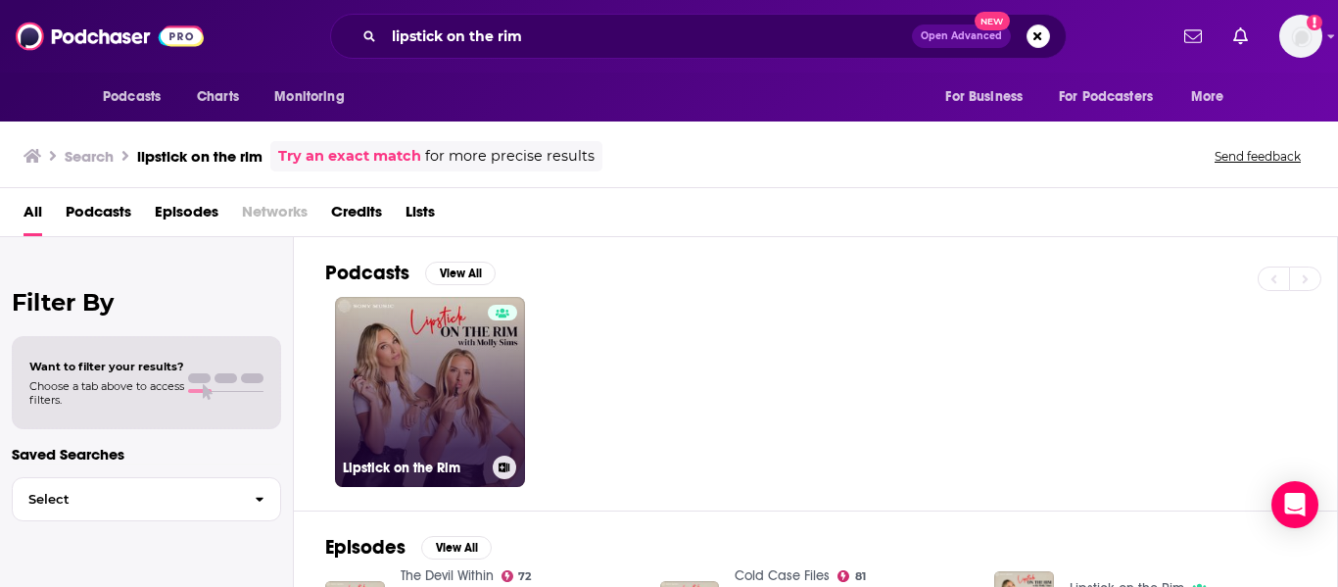
click at [480, 391] on link "Lipstick on the Rim" at bounding box center [430, 392] width 190 height 190
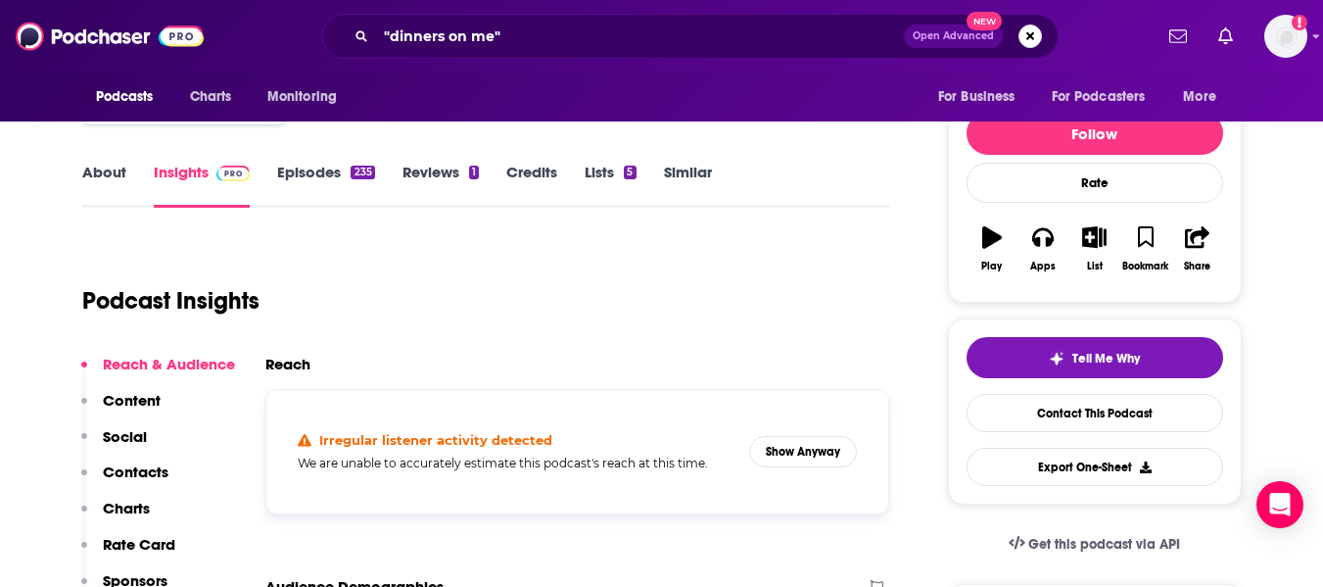
scroll to position [294, 0]
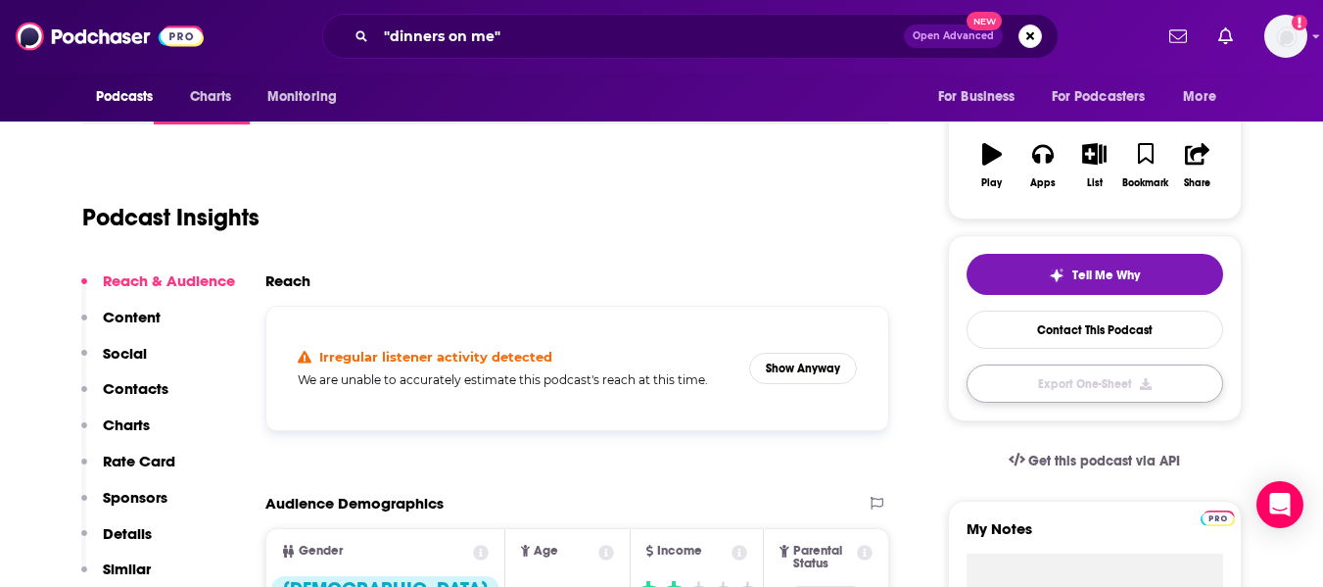
click at [1130, 387] on button "Export One-Sheet" at bounding box center [1095, 383] width 257 height 38
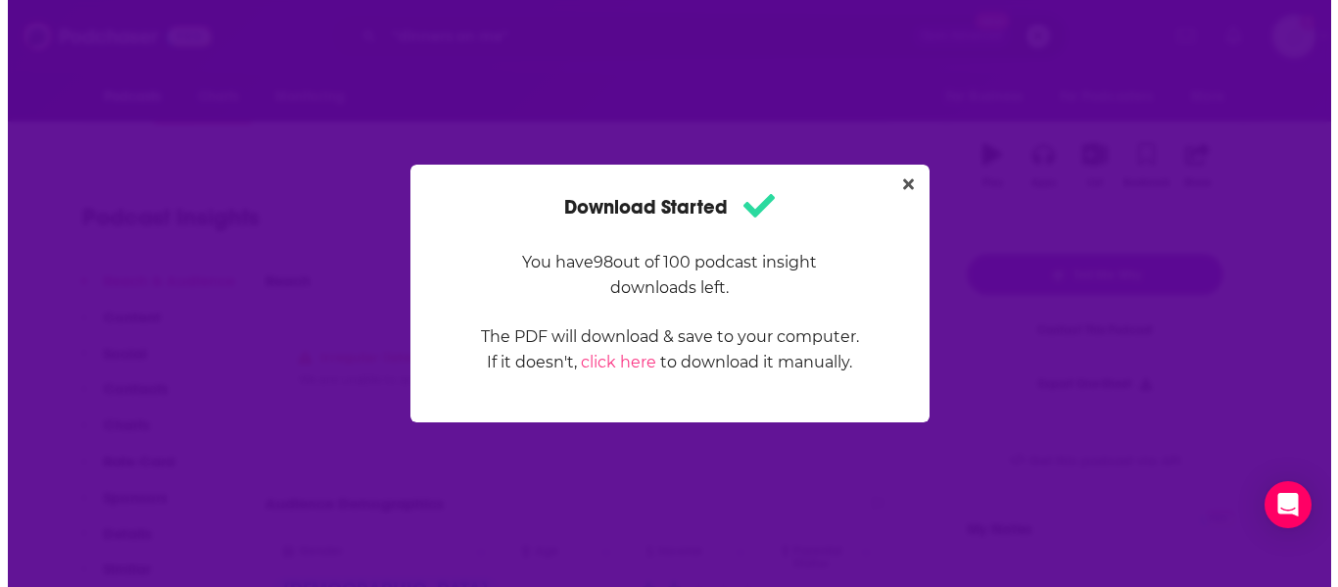
scroll to position [0, 0]
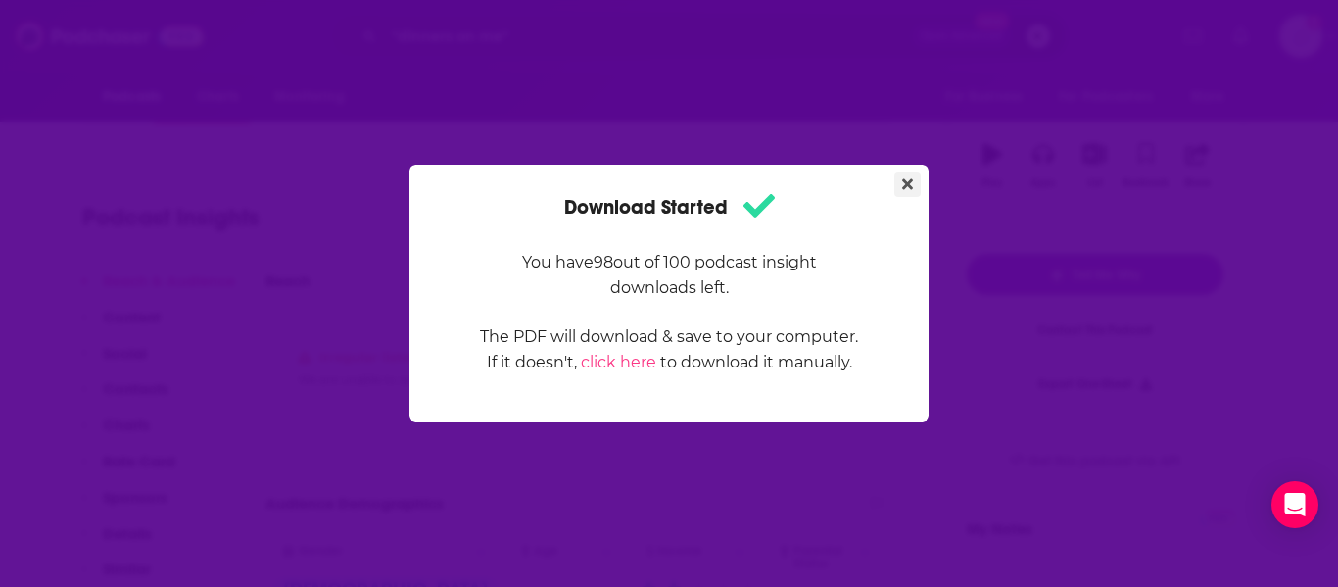
click at [914, 184] on button "Close" at bounding box center [907, 184] width 26 height 24
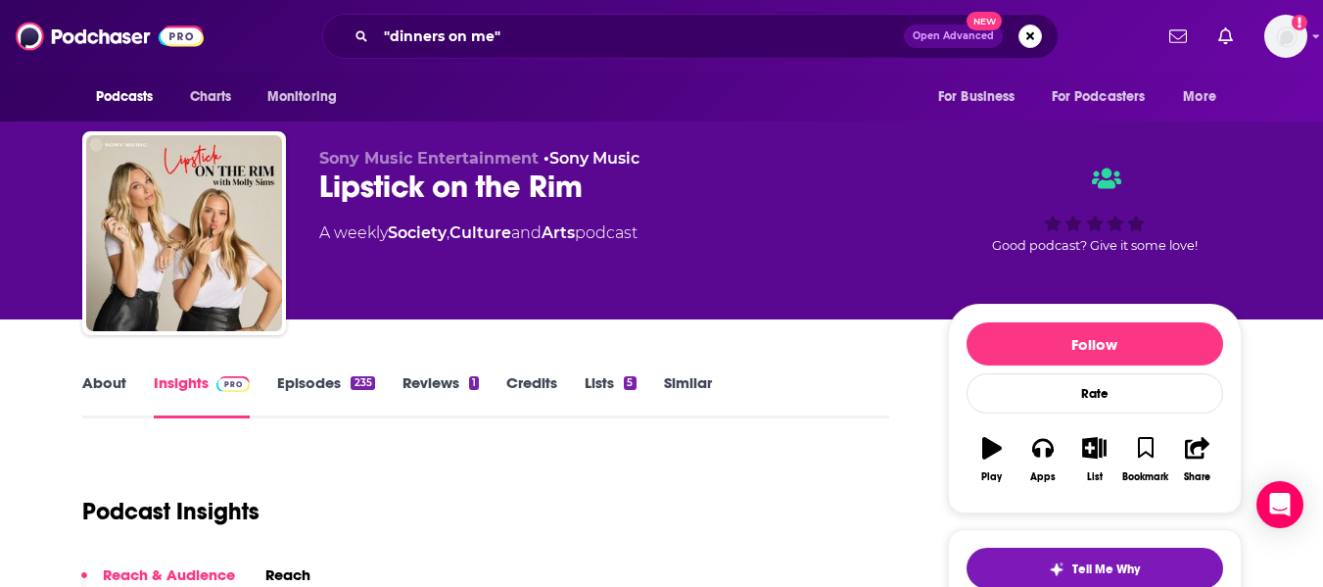
click at [89, 391] on link "About" at bounding box center [104, 395] width 44 height 45
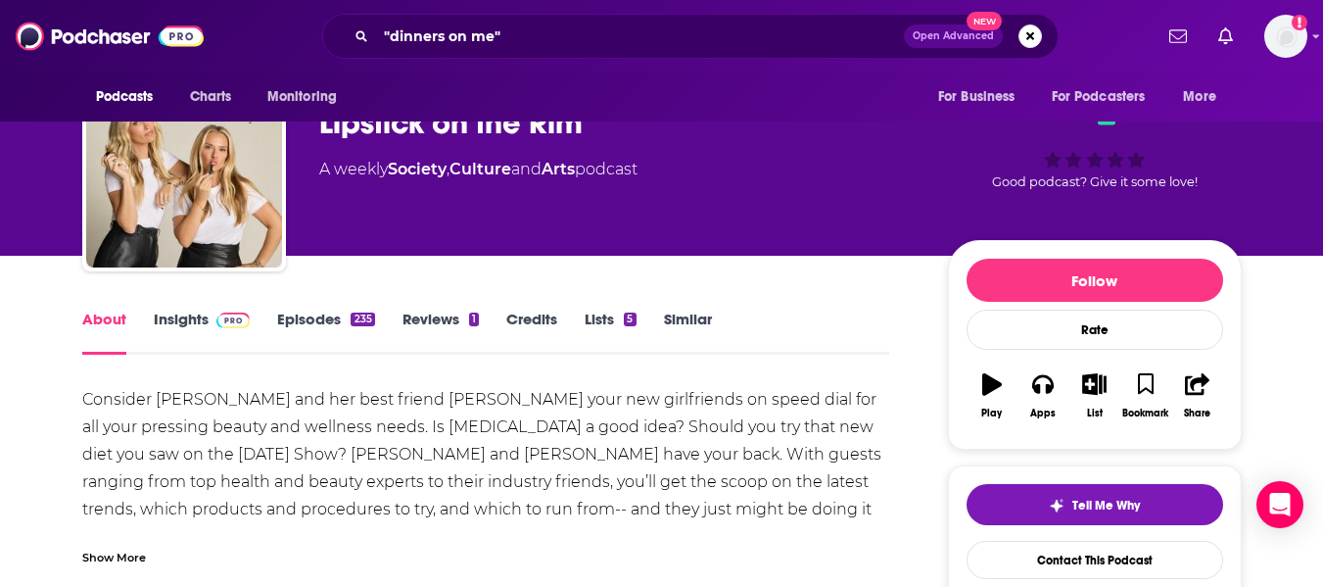
scroll to position [98, 0]
